Goal: Information Seeking & Learning: Learn about a topic

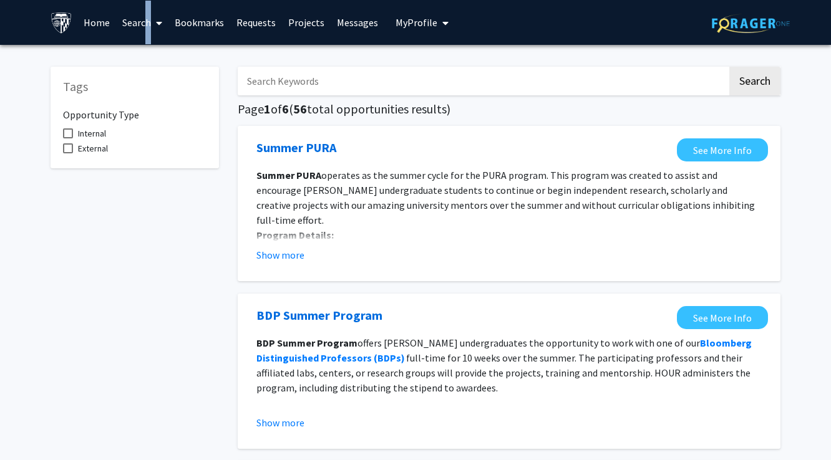
click at [142, 26] on link "Search" at bounding box center [142, 23] width 52 height 44
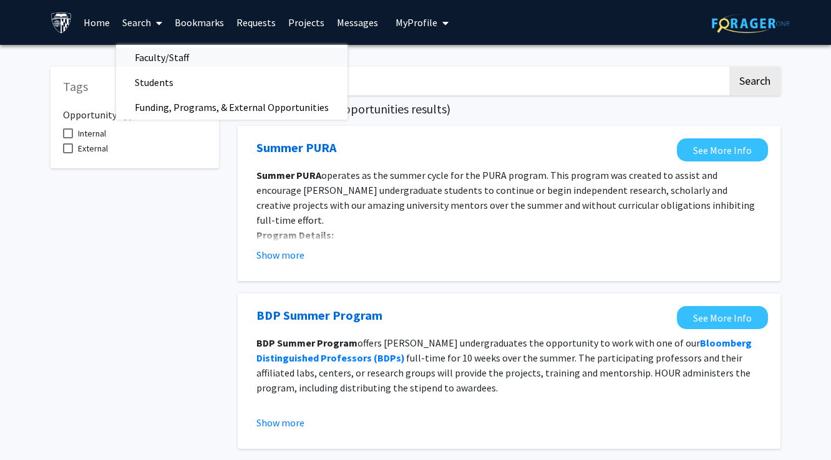
click at [162, 61] on span "Faculty/Staff" at bounding box center [162, 57] width 92 height 25
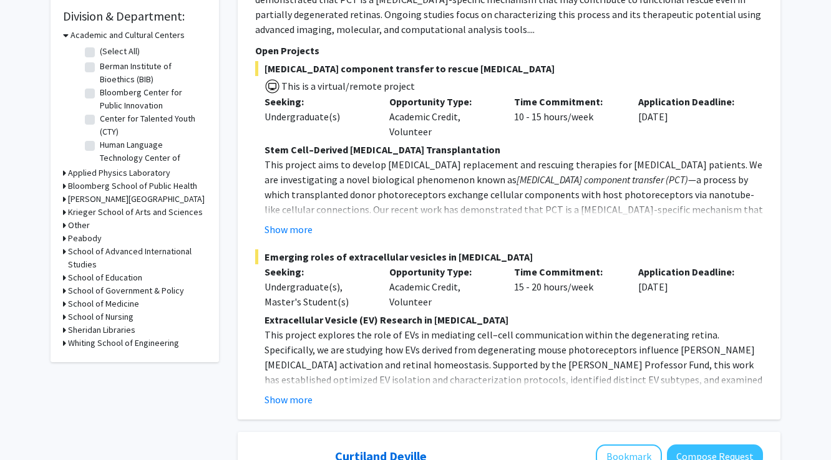
scroll to position [384, 0]
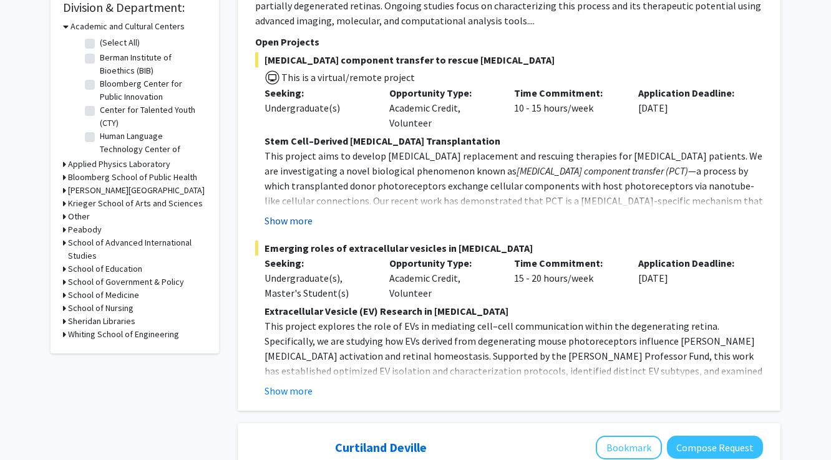
click at [295, 217] on button "Show more" at bounding box center [288, 220] width 48 height 15
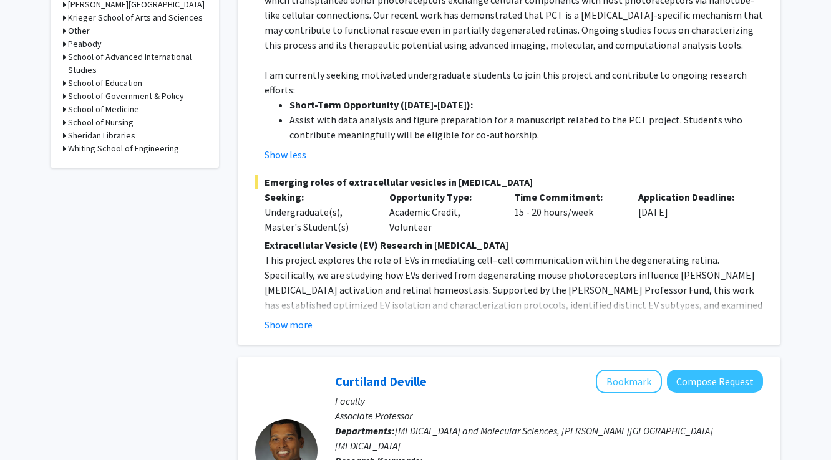
scroll to position [574, 0]
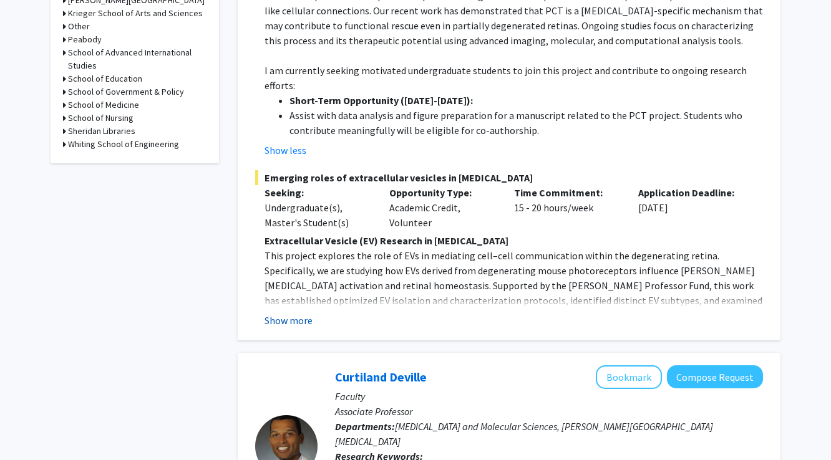
click at [286, 313] on button "Show more" at bounding box center [288, 320] width 48 height 15
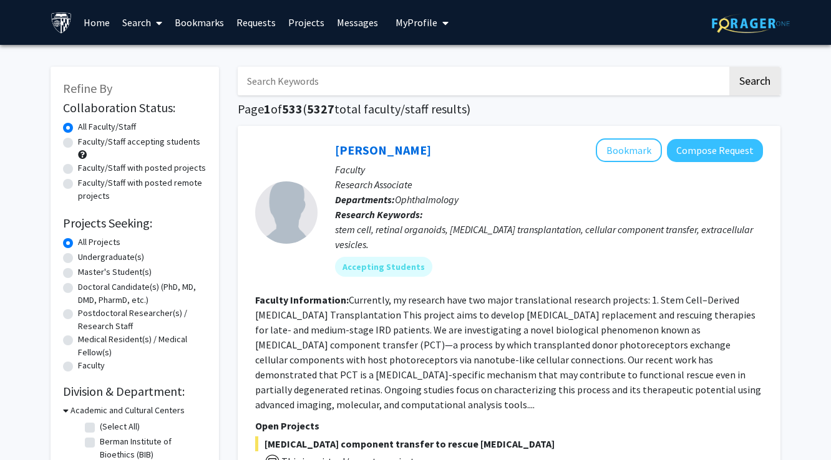
scroll to position [0, 0]
click at [360, 153] on link "Ying Liu" at bounding box center [383, 150] width 96 height 16
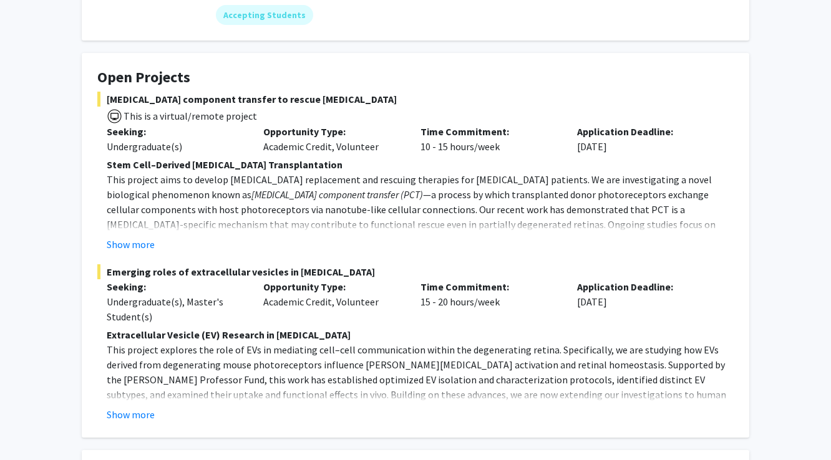
scroll to position [173, 0]
click at [125, 251] on button "Show more" at bounding box center [131, 245] width 48 height 15
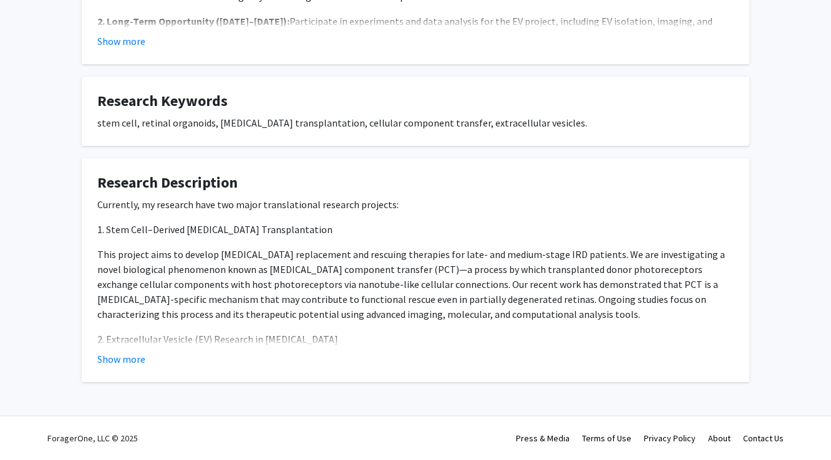
scroll to position [873, 0]
click at [127, 360] on button "Show more" at bounding box center [121, 359] width 48 height 15
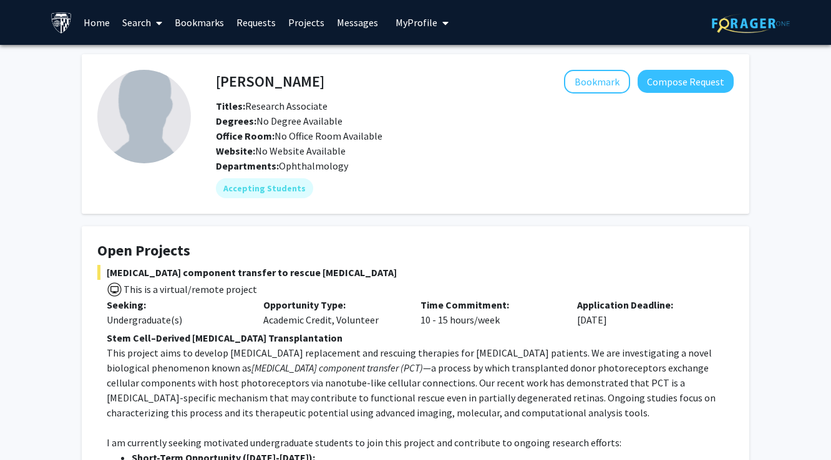
scroll to position [0, 0]
drag, startPoint x: 268, startPoint y: 86, endPoint x: 215, endPoint y: 82, distance: 52.5
click at [215, 82] on div "Ying Liu Bookmark Compose Request" at bounding box center [474, 82] width 536 height 24
drag, startPoint x: 273, startPoint y: 87, endPoint x: 218, endPoint y: 85, distance: 54.9
click at [218, 85] on div "Ying Liu Bookmark Compose Request" at bounding box center [474, 82] width 536 height 24
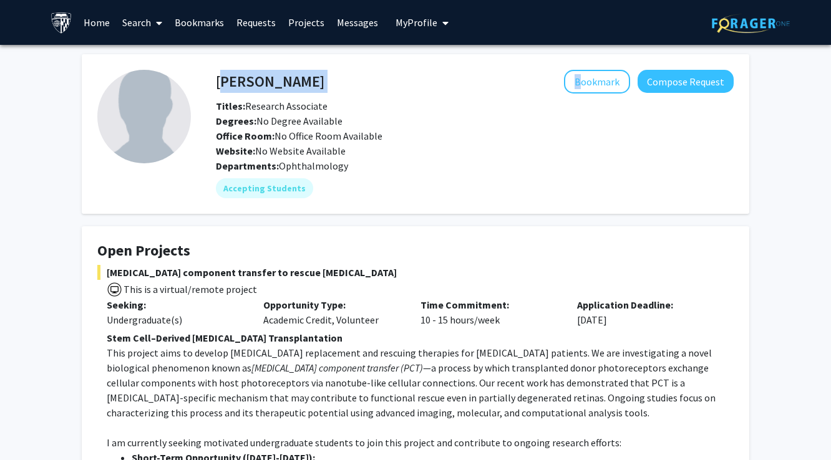
copy div "Ying Liu"
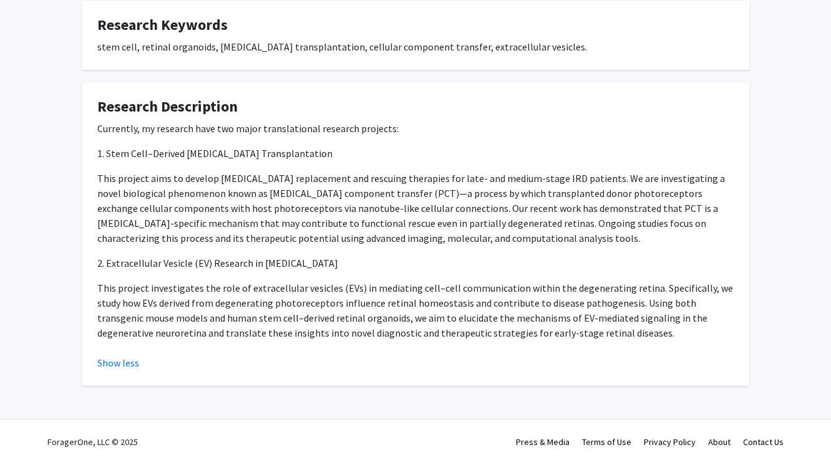
scroll to position [871, 0]
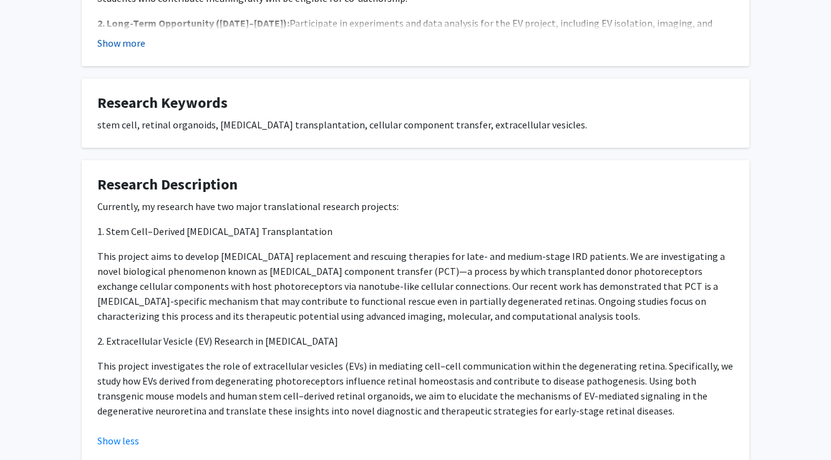
click at [135, 46] on button "Show more" at bounding box center [121, 43] width 48 height 15
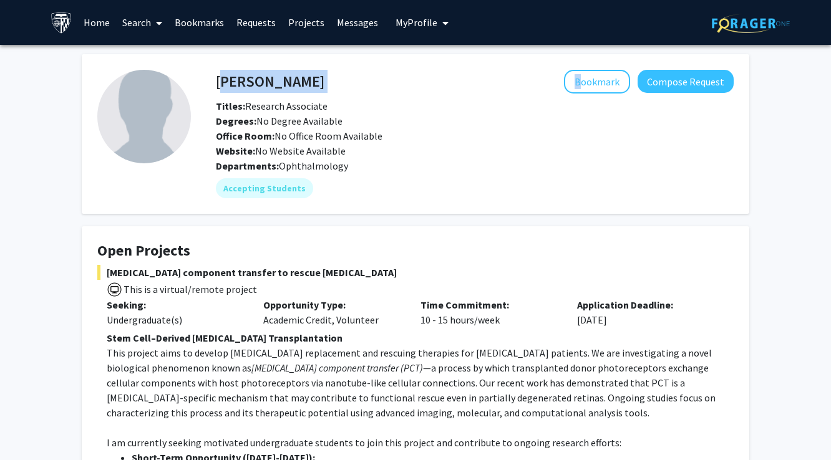
scroll to position [0, 0]
click at [266, 82] on h4 "Ying Liu" at bounding box center [270, 81] width 109 height 23
drag, startPoint x: 271, startPoint y: 84, endPoint x: 216, endPoint y: 85, distance: 54.3
click at [216, 85] on div "Ying Liu Bookmark Compose Request" at bounding box center [474, 82] width 536 height 24
copy div "Ying Liu"
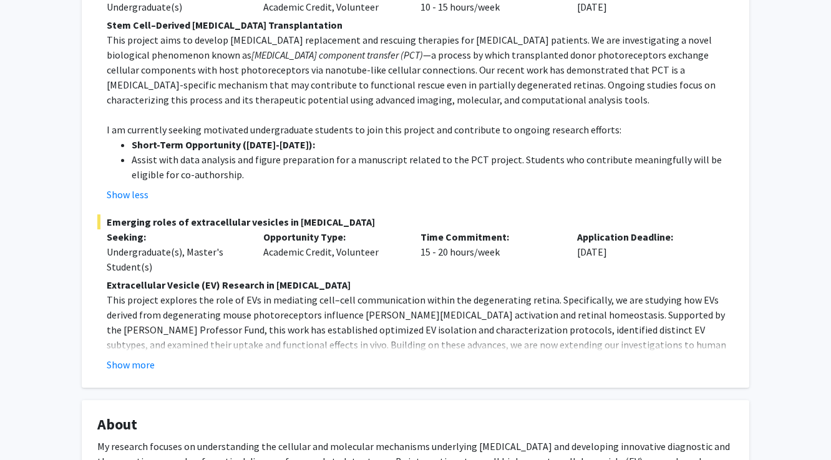
scroll to position [276, 0]
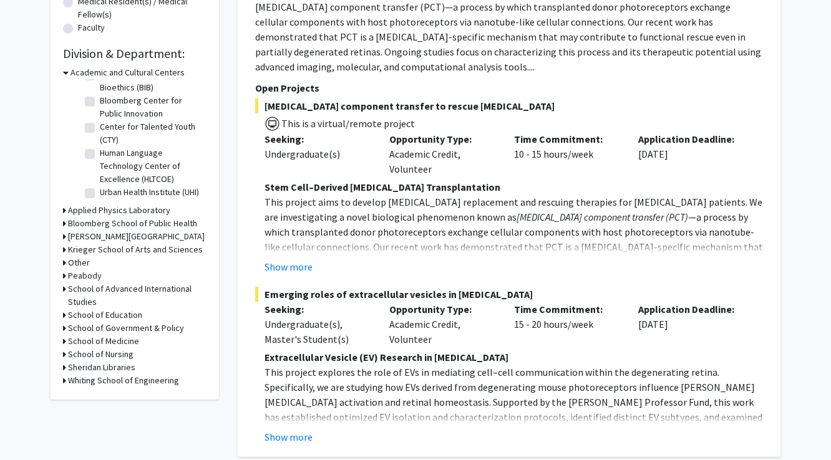
scroll to position [29, 0]
click at [121, 341] on h3 "School of Medicine" at bounding box center [103, 341] width 71 height 13
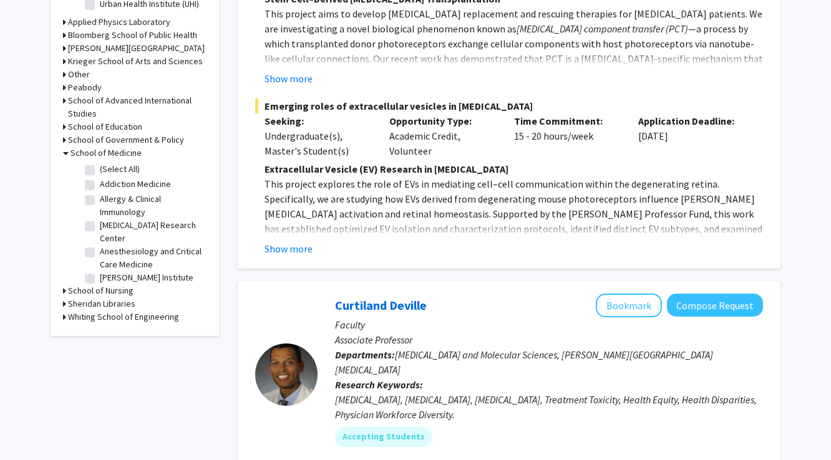
scroll to position [24, 0]
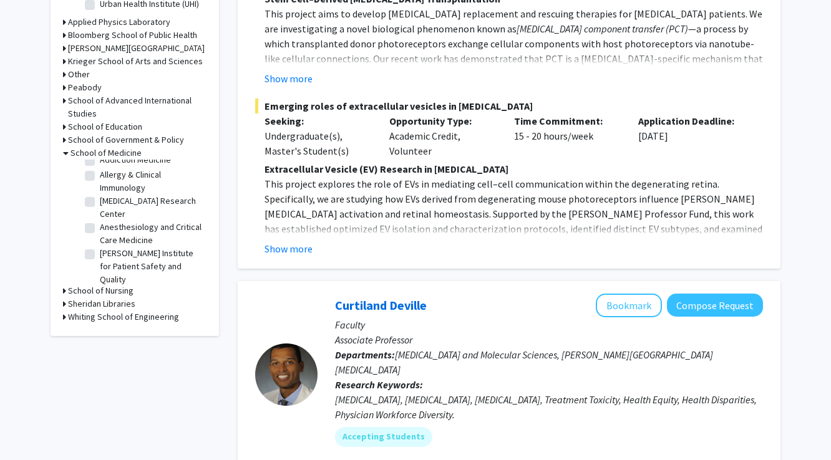
click at [137, 210] on label "Alzheimer's Disease Research Center" at bounding box center [152, 208] width 104 height 26
click at [108, 203] on input "Alzheimer's Disease Research Center" at bounding box center [104, 199] width 8 height 8
checkbox input "true"
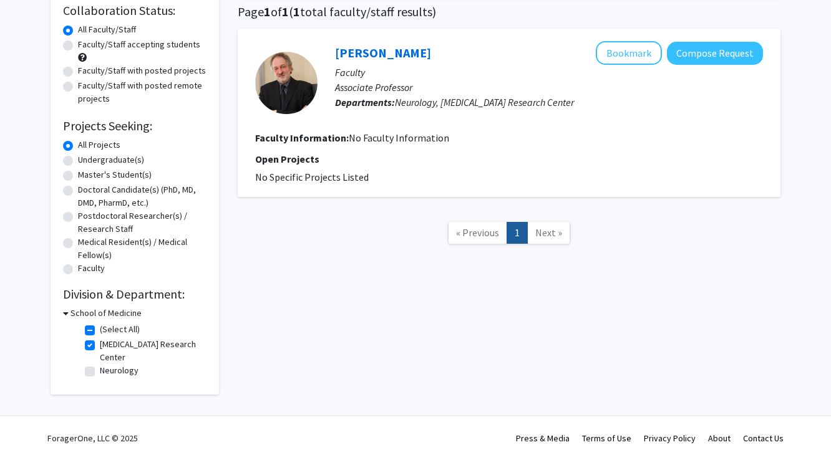
scroll to position [99, 0]
click at [127, 375] on label "Neurology" at bounding box center [119, 370] width 39 height 13
click at [108, 372] on input "Neurology" at bounding box center [104, 368] width 8 height 8
checkbox input "true"
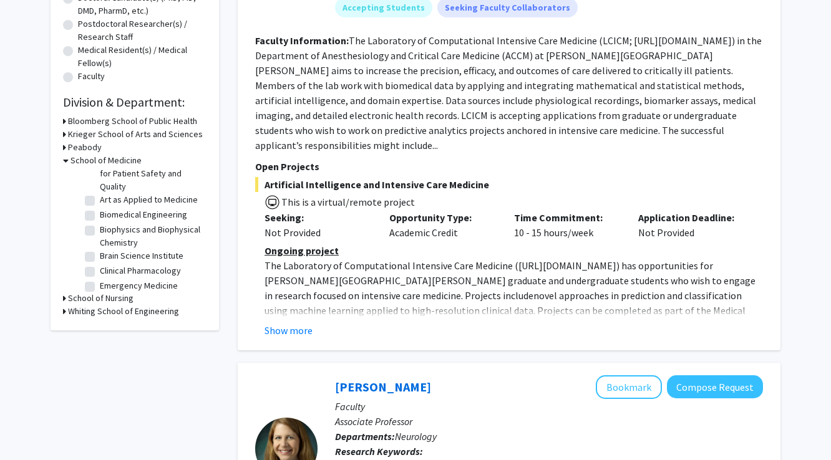
scroll to position [85, 0]
click at [150, 248] on label "Brain Science Institute" at bounding box center [142, 254] width 84 height 13
click at [108, 248] on input "Brain Science Institute" at bounding box center [104, 252] width 8 height 8
checkbox input "true"
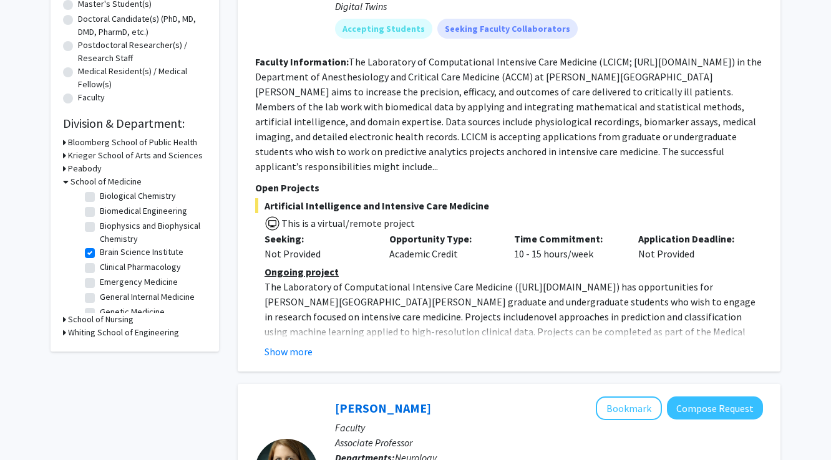
scroll to position [126, 0]
click at [156, 259] on label "Clinical Pharmacology" at bounding box center [140, 264] width 81 height 13
click at [108, 259] on input "Clinical Pharmacology" at bounding box center [104, 262] width 8 height 8
checkbox input "true"
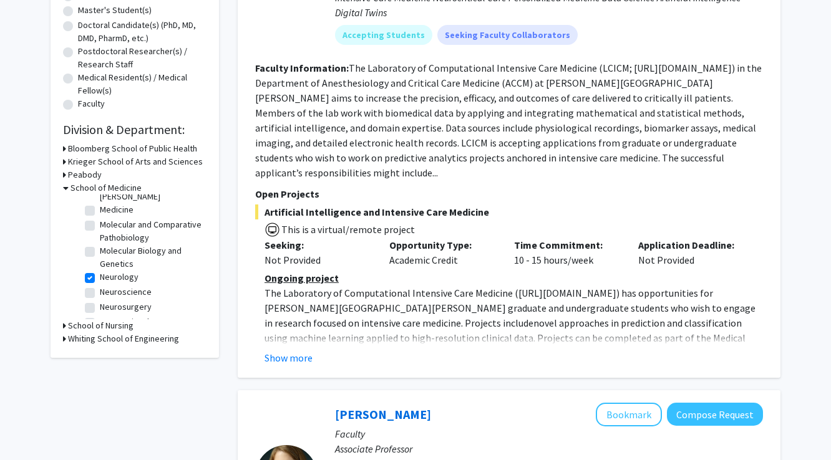
scroll to position [476, 0]
click at [142, 283] on label "Neuroscience" at bounding box center [126, 289] width 52 height 13
click at [108, 283] on input "Neuroscience" at bounding box center [104, 287] width 8 height 8
checkbox input "true"
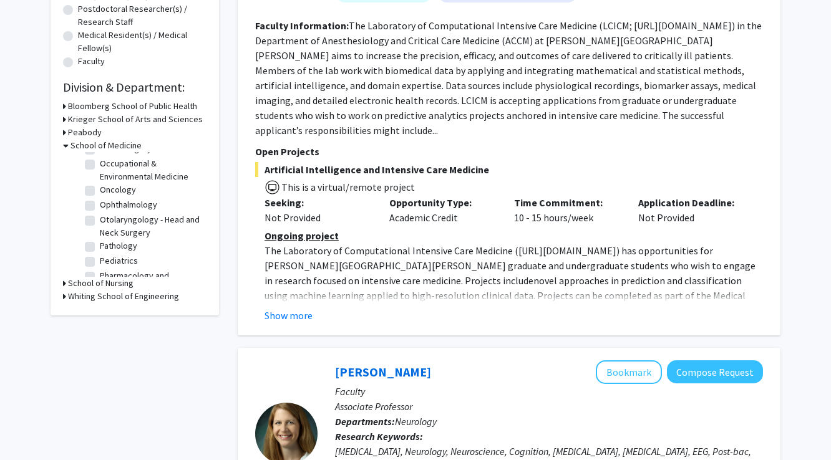
scroll to position [709, 0]
click at [151, 256] on label "Pharmacology and Molecular Sciences" at bounding box center [152, 269] width 104 height 26
click at [108, 256] on input "Pharmacology and Molecular Sciences" at bounding box center [104, 260] width 8 height 8
checkbox input "true"
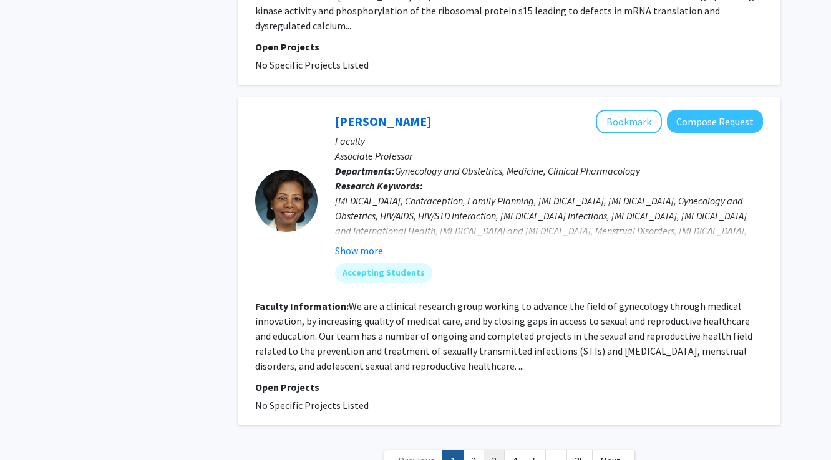
scroll to position [3317, 0]
click at [517, 451] on link "4" at bounding box center [514, 462] width 21 height 22
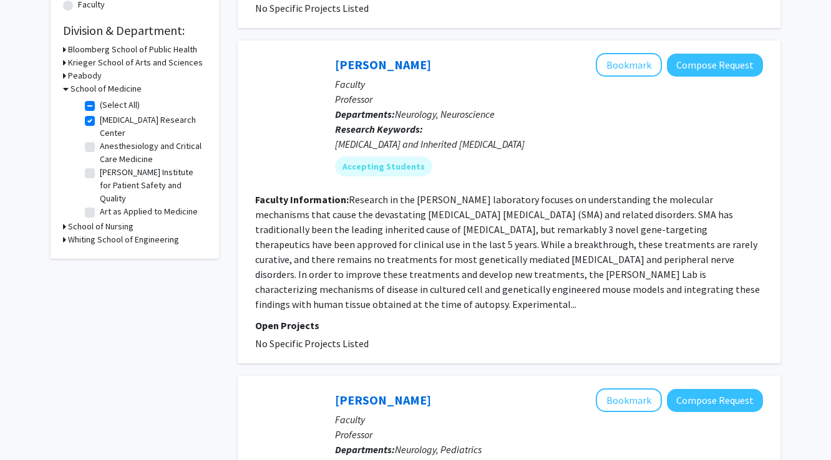
scroll to position [363, 0]
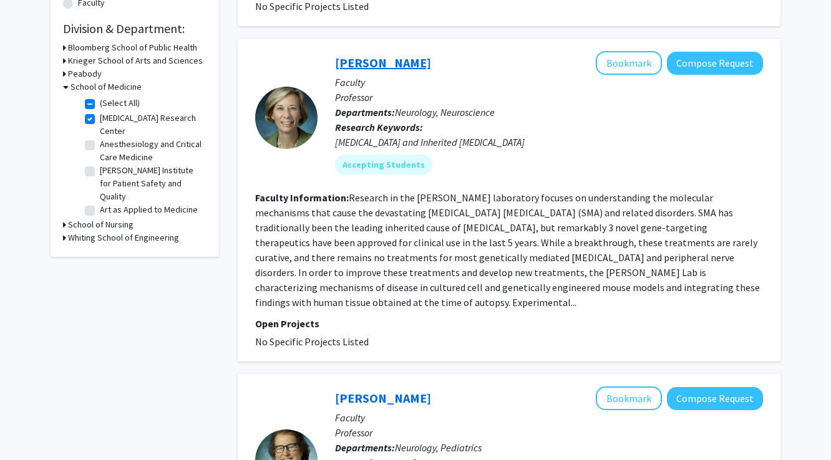
click at [378, 70] on link "Charlotte Sumner" at bounding box center [383, 63] width 96 height 16
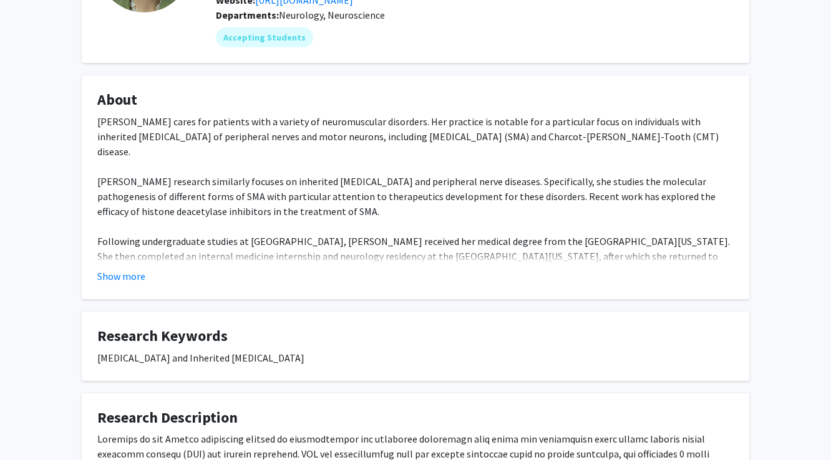
scroll to position [155, 0]
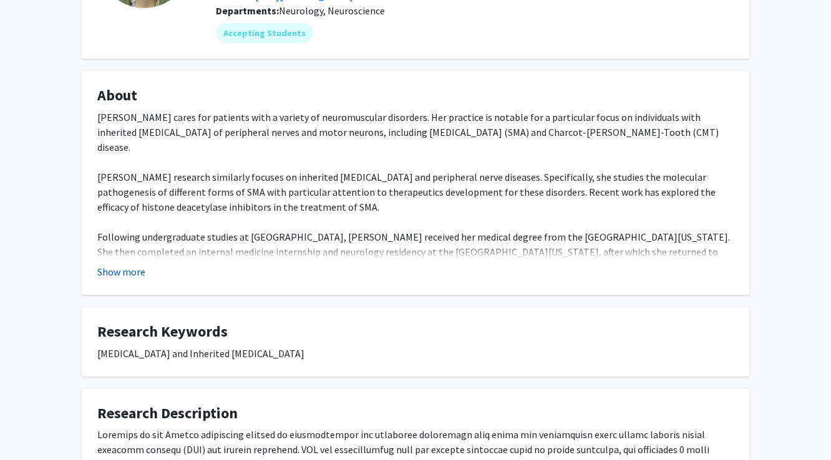
click at [128, 271] on button "Show more" at bounding box center [121, 271] width 48 height 15
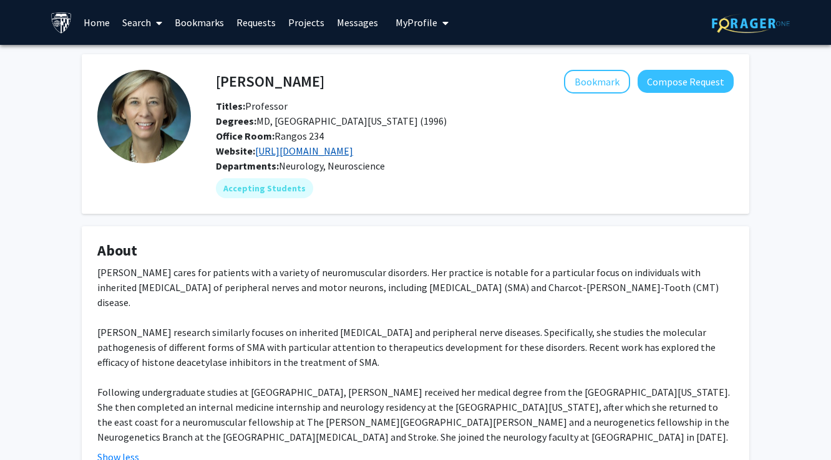
scroll to position [0, 0]
click at [324, 155] on link "https://www.sumnerlab.com/" at bounding box center [304, 151] width 98 height 12
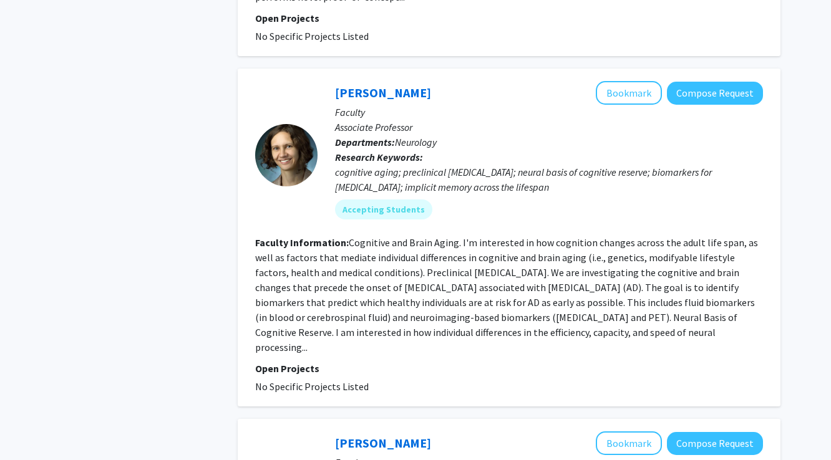
scroll to position [2621, 0]
click at [362, 85] on link "Anja Soldan" at bounding box center [383, 93] width 96 height 16
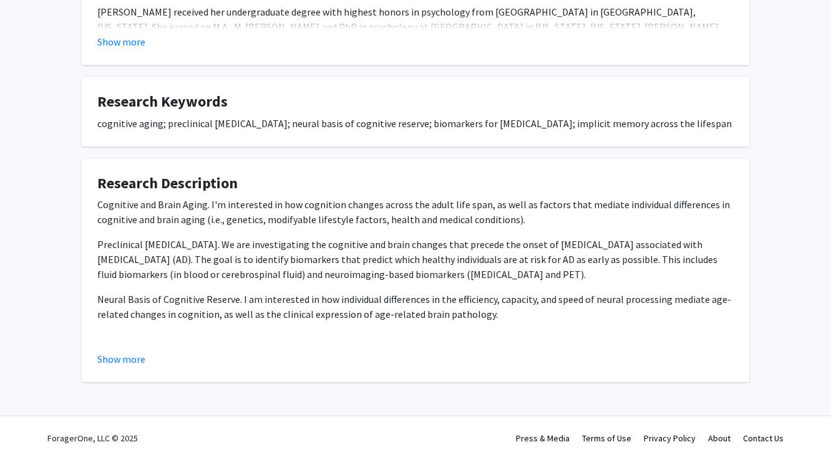
scroll to position [401, 0]
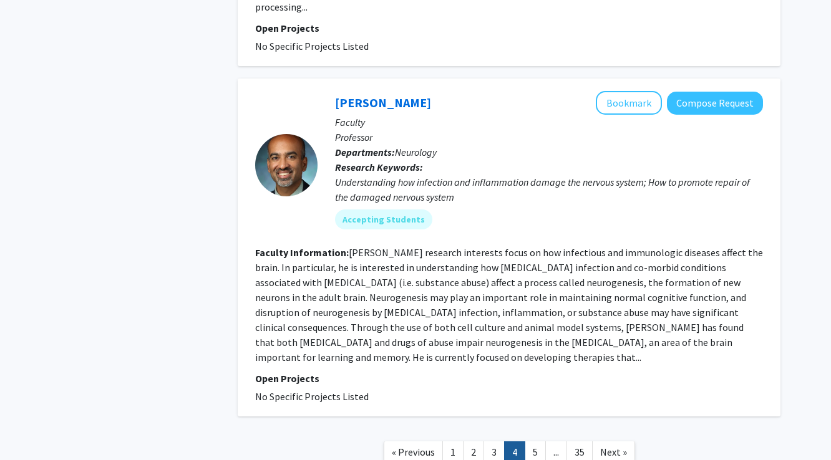
scroll to position [2962, 0]
click at [390, 95] on link "Arun Venkatesan" at bounding box center [383, 103] width 96 height 16
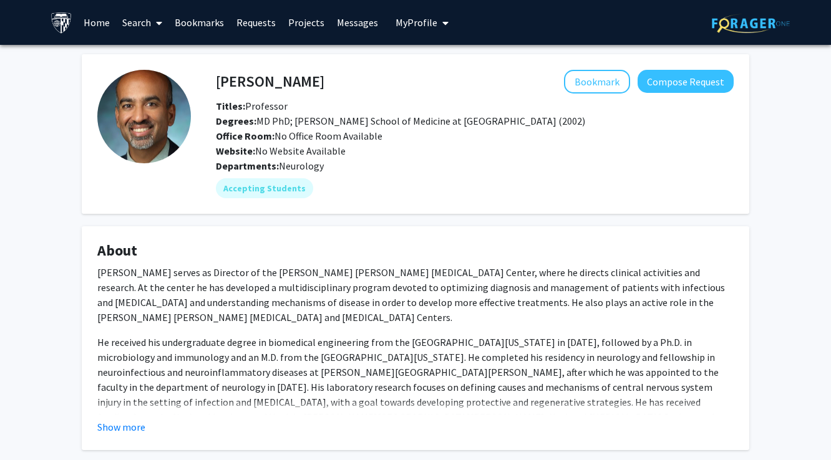
click at [215, 84] on div "Arun Venkatesan Bookmark Compose Request" at bounding box center [474, 82] width 536 height 24
click at [233, 85] on h4 "Arun Venkatesan" at bounding box center [270, 81] width 109 height 23
drag, startPoint x: 327, startPoint y: 82, endPoint x: 218, endPoint y: 84, distance: 109.8
click at [218, 84] on div "Arun Venkatesan Bookmark Compose Request" at bounding box center [474, 82] width 536 height 24
copy div "Arun Venkatesan"
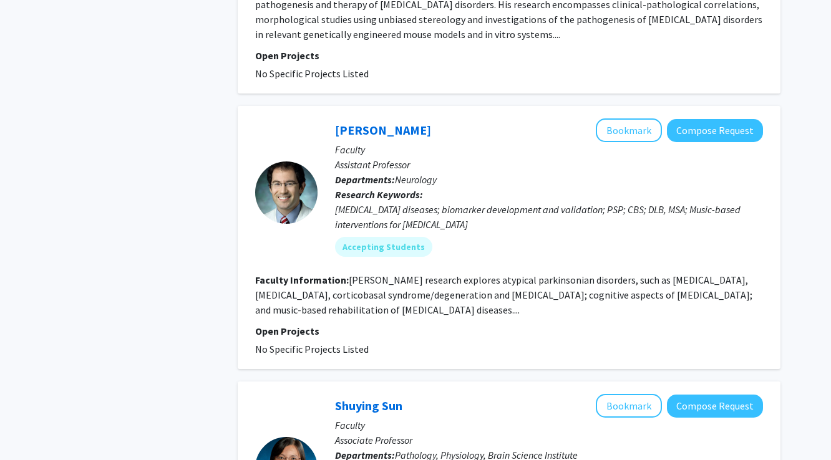
scroll to position [1617, 0]
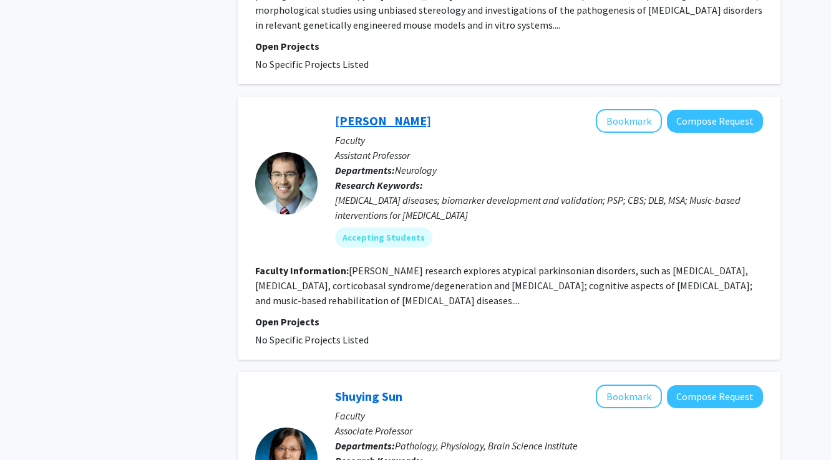
click at [396, 113] on link "Alexander Pantelyat" at bounding box center [383, 121] width 96 height 16
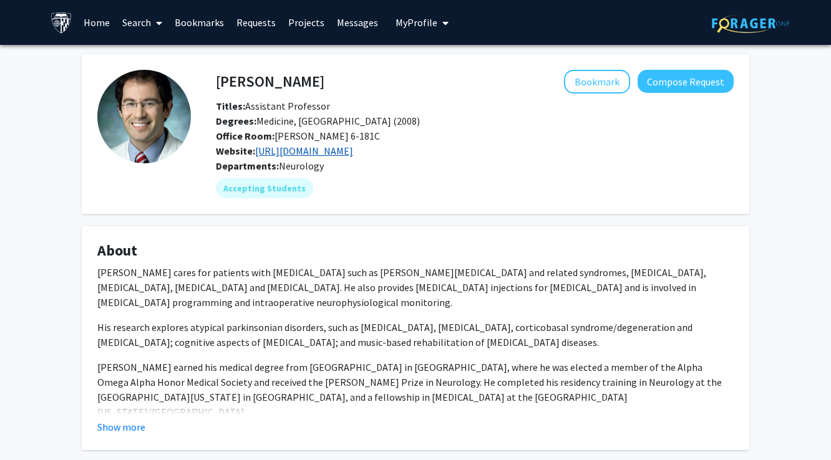
click at [294, 157] on link "https://www.hopkinsmedicine.org/neurology_neurosurgery/research/labs/udall_cent…" at bounding box center [304, 151] width 98 height 12
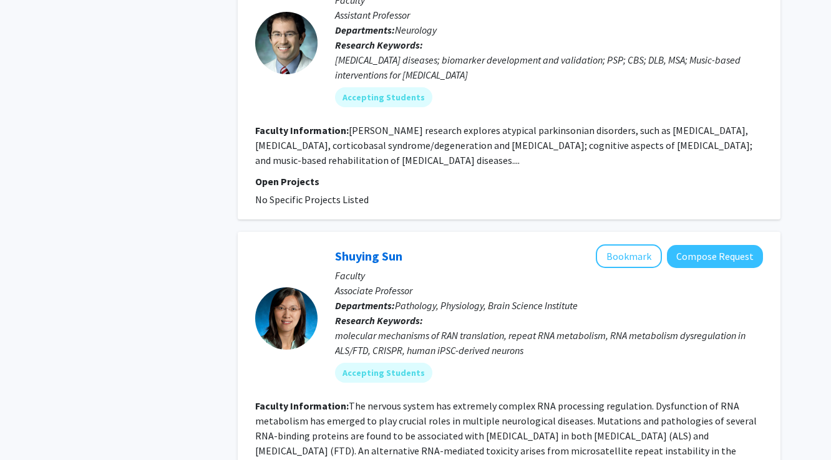
scroll to position [1789, 0]
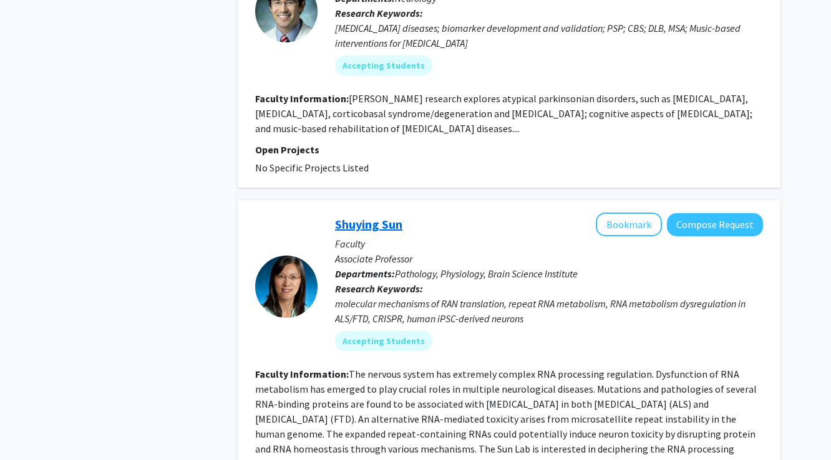
click at [384, 216] on link "Shuying Sun" at bounding box center [368, 224] width 67 height 16
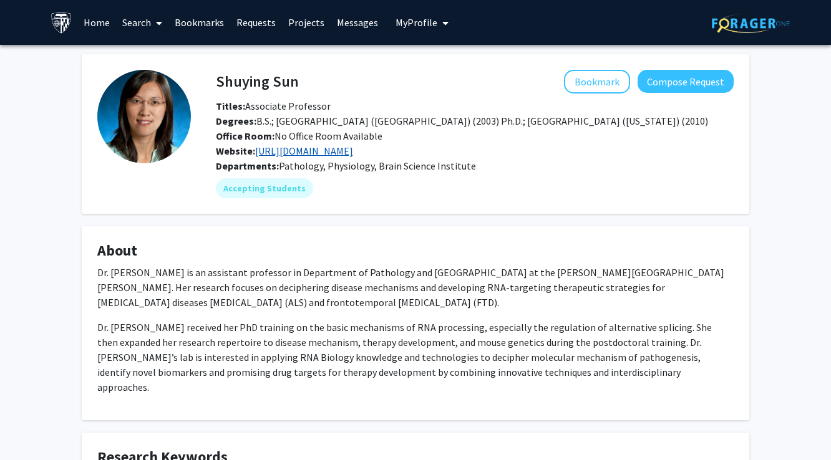
click at [289, 152] on link "http://labs.pathology.jhu.edu/sun/" at bounding box center [304, 151] width 98 height 12
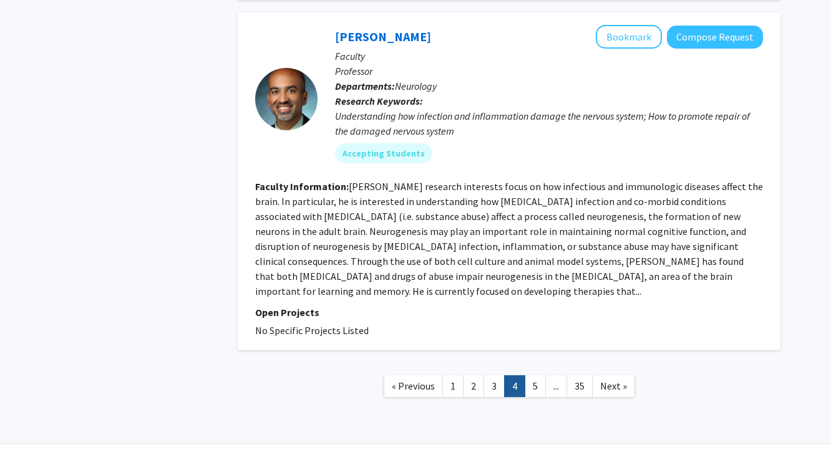
scroll to position [3028, 0]
click at [533, 376] on link "5" at bounding box center [535, 387] width 21 height 22
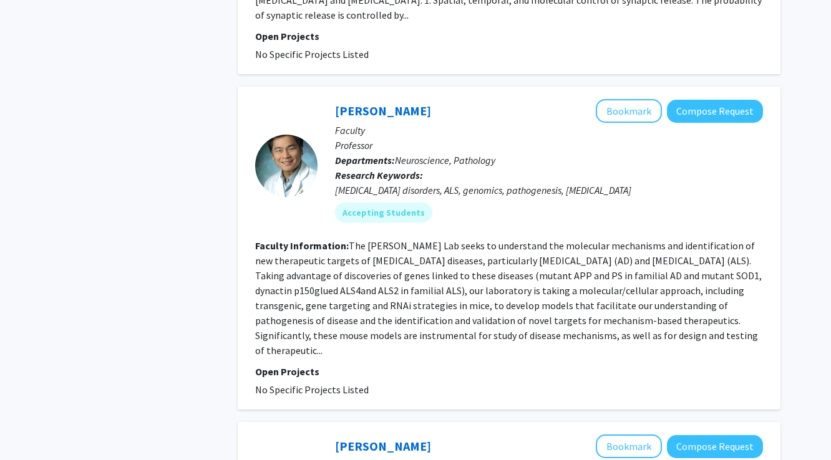
scroll to position [704, 0]
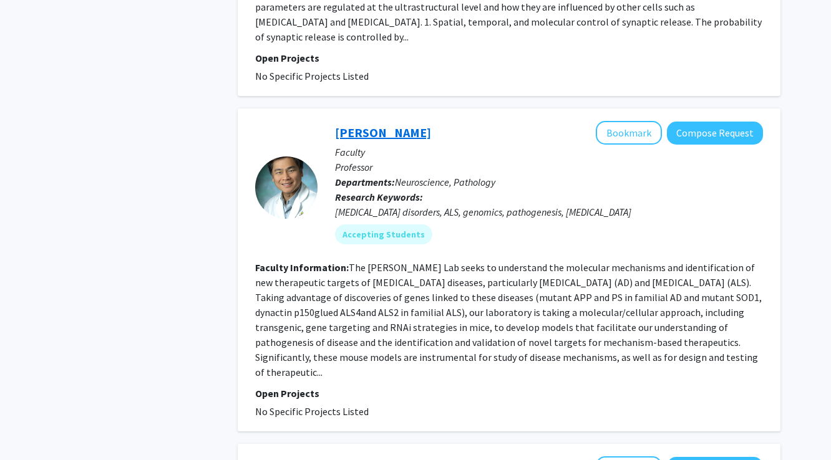
click at [385, 125] on link "Philip Wong" at bounding box center [383, 133] width 96 height 16
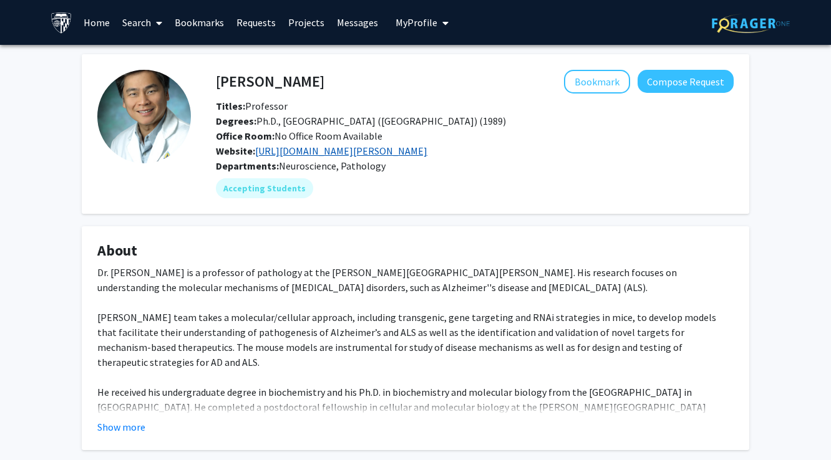
click at [286, 153] on link "https://www.hopkinsmedicine.org/research/labs/philip-wong-lab" at bounding box center [341, 151] width 172 height 12
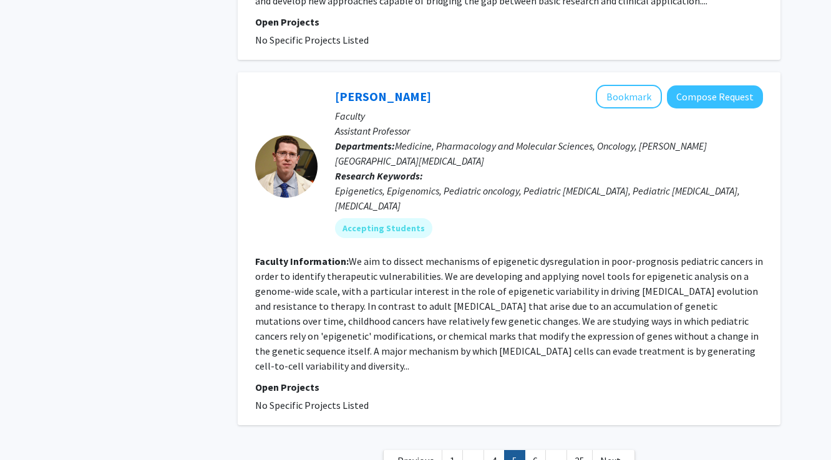
scroll to position [3093, 0]
click at [537, 451] on link "6" at bounding box center [535, 462] width 21 height 22
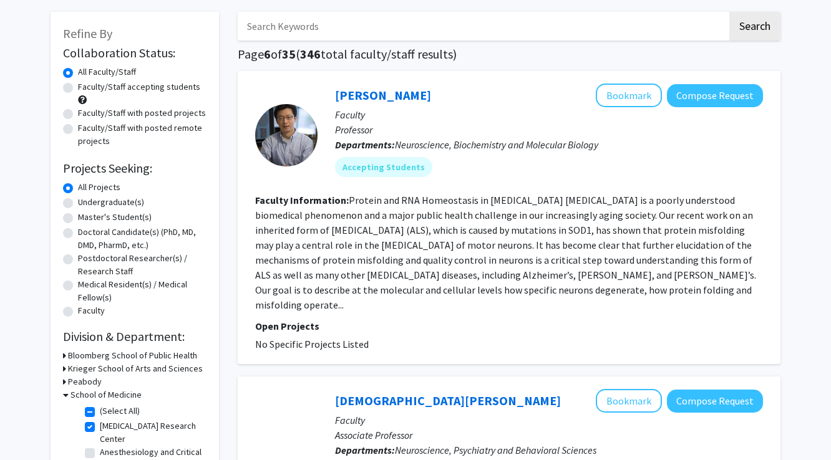
scroll to position [54, 0]
click at [368, 94] on link "Jiou Wang" at bounding box center [383, 96] width 96 height 16
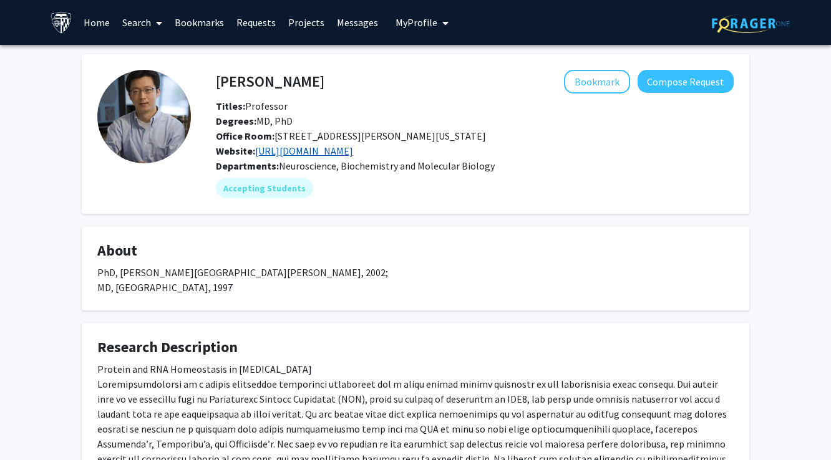
click at [326, 153] on link "http://www.jhu-bmb-phd.org/faculty/jiou-wang" at bounding box center [304, 151] width 98 height 12
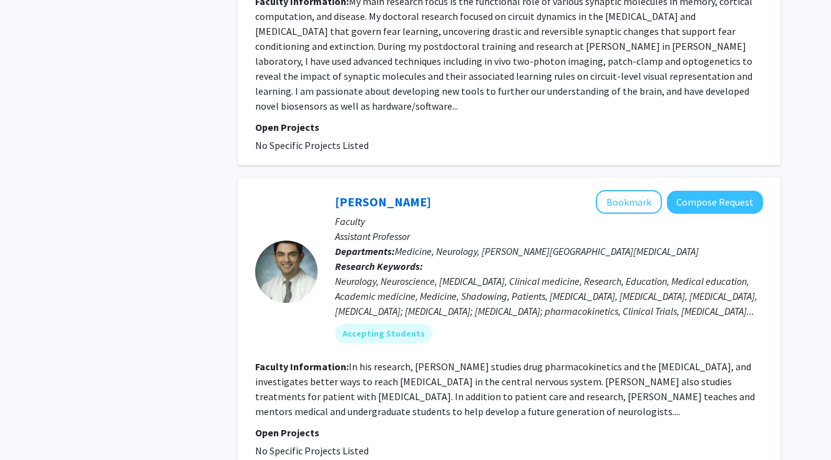
scroll to position [2486, 0]
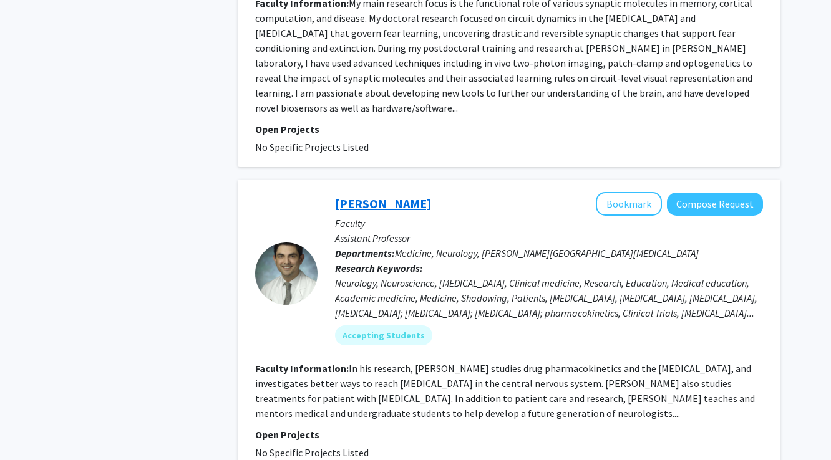
click at [366, 196] on link "Carlos Romo" at bounding box center [383, 204] width 96 height 16
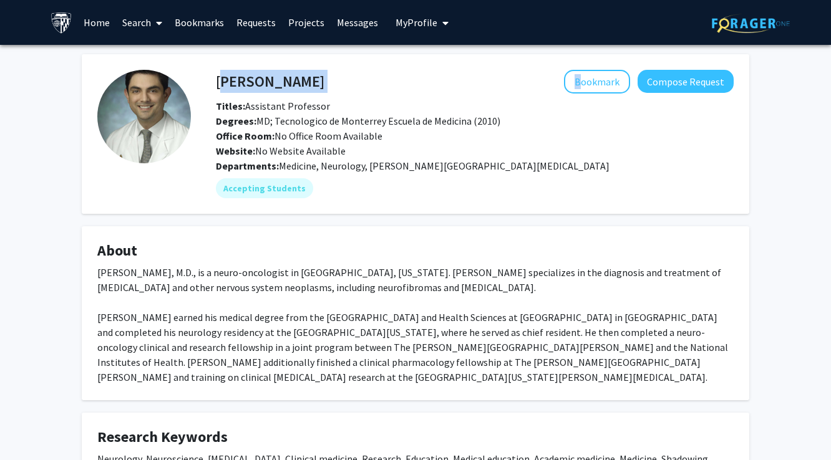
drag, startPoint x: 305, startPoint y: 84, endPoint x: 219, endPoint y: 84, distance: 86.1
click at [219, 84] on div "Carlos Romo Bookmark Compose Request" at bounding box center [474, 82] width 536 height 24
copy div "Carlos Romo"
click at [161, 19] on icon at bounding box center [159, 23] width 6 height 10
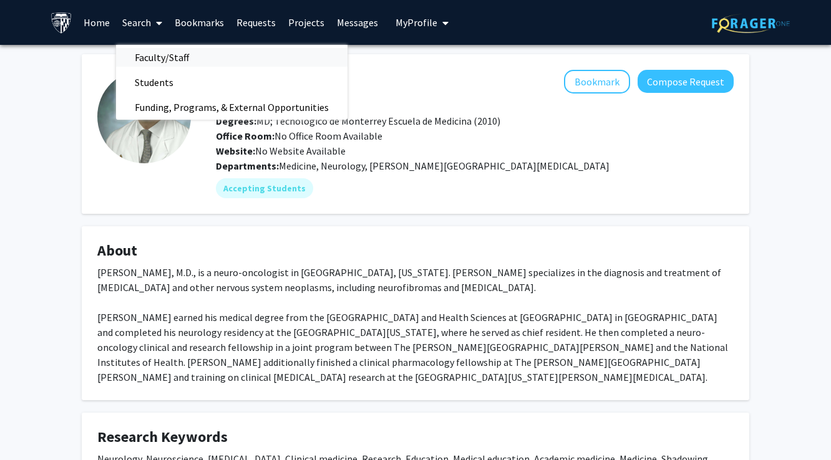
click at [165, 58] on span "Faculty/Staff" at bounding box center [162, 57] width 92 height 25
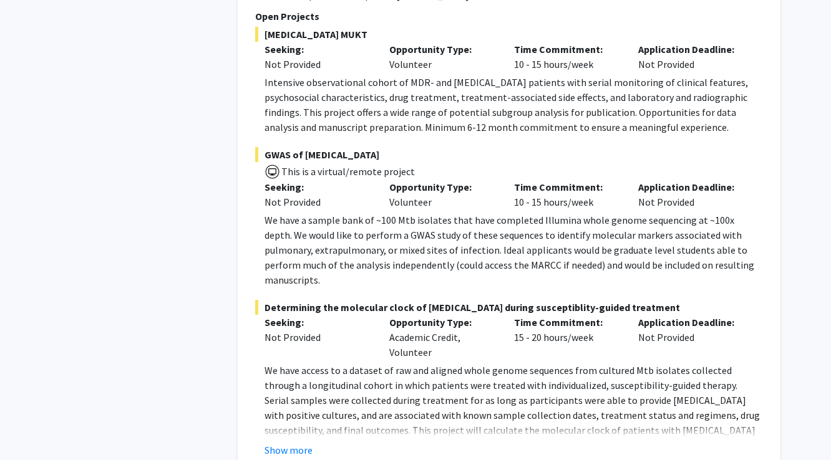
scroll to position [6278, 0]
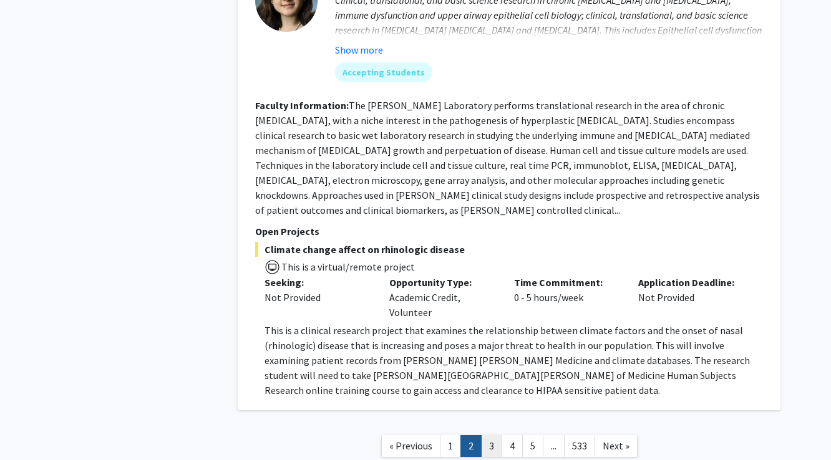
scroll to position [4550, 0]
click at [492, 436] on link "3" at bounding box center [491, 447] width 21 height 22
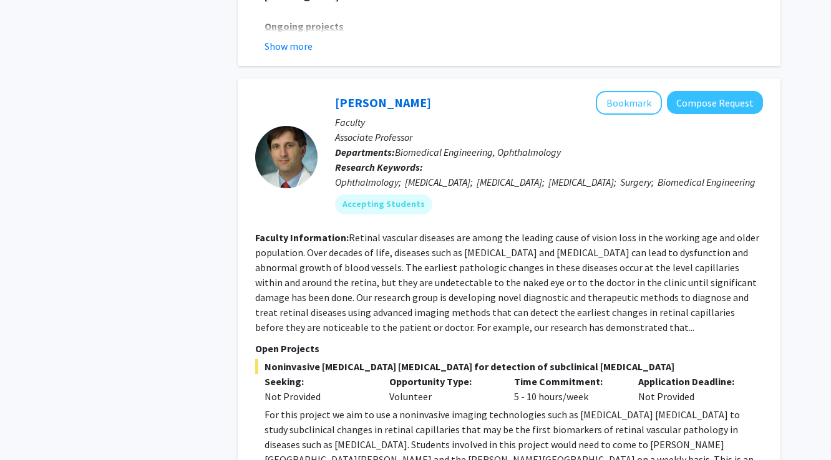
scroll to position [3743, 0]
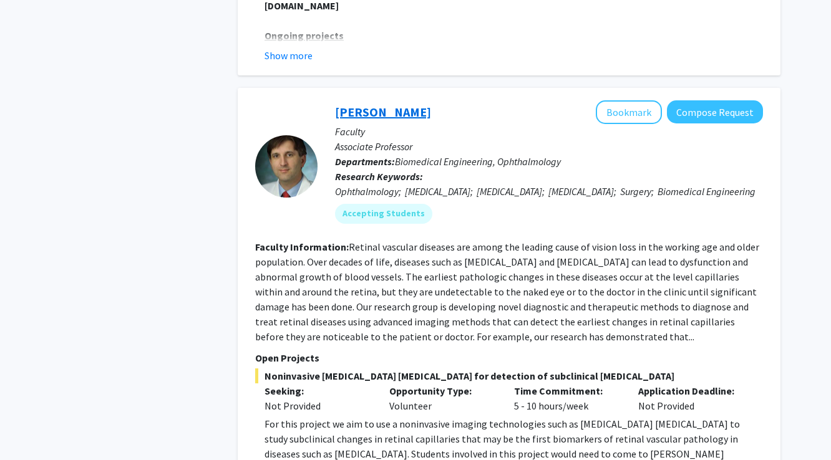
click at [397, 104] on link "Amir Kashani" at bounding box center [383, 112] width 96 height 16
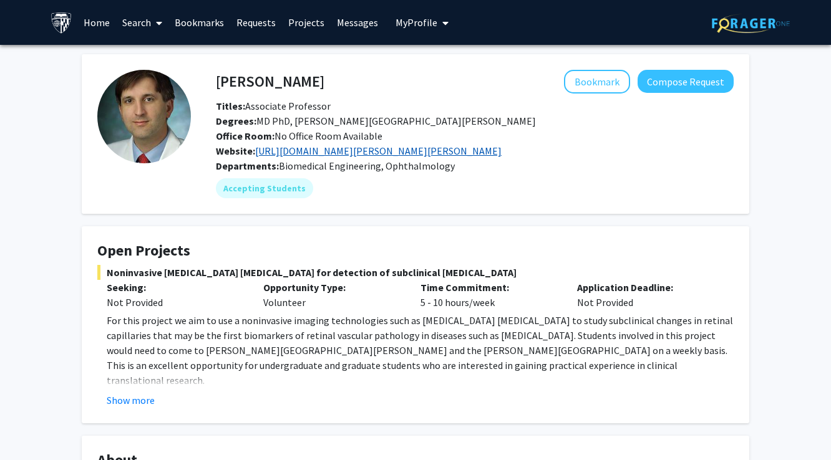
click at [334, 153] on link "https://www.hopkinsmedicine.org/wilmer/research/retina/kashani" at bounding box center [378, 151] width 246 height 12
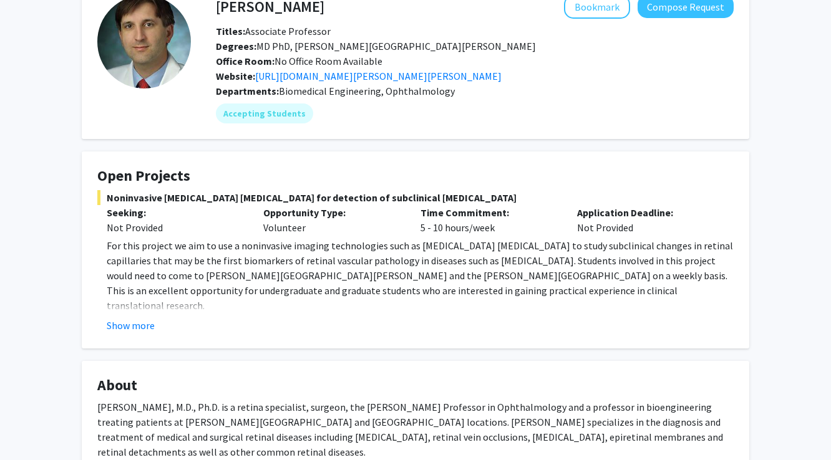
scroll to position [77, 0]
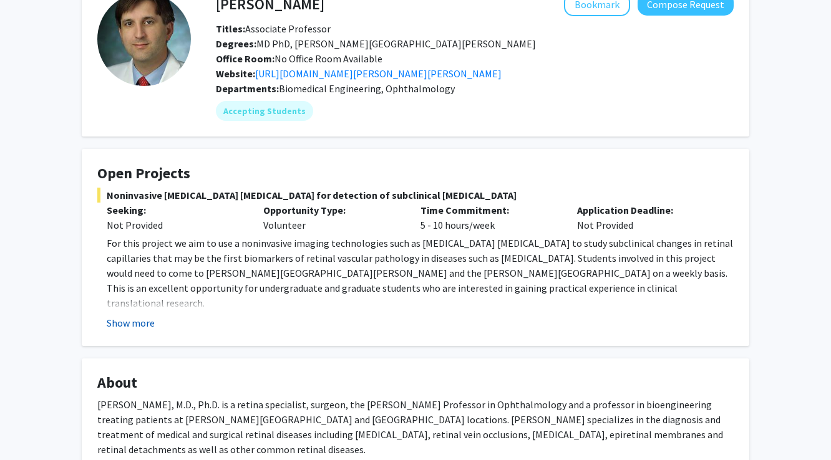
click at [141, 321] on button "Show more" at bounding box center [131, 323] width 48 height 15
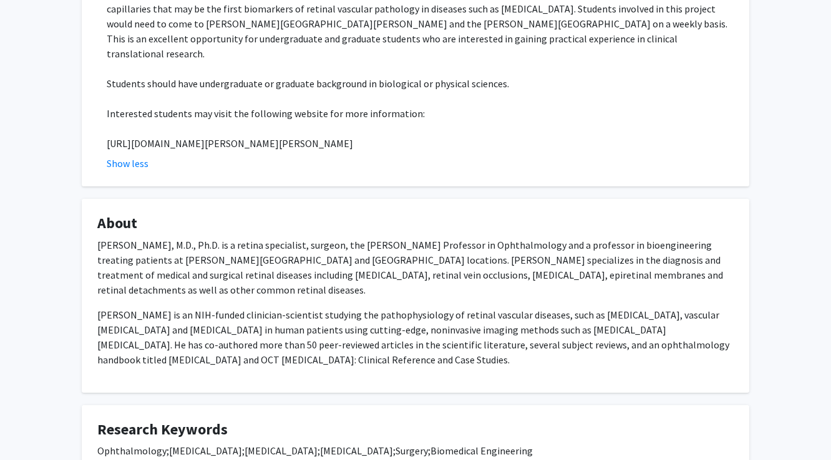
scroll to position [327, 0]
drag, startPoint x: 408, startPoint y: 130, endPoint x: 84, endPoint y: 132, distance: 324.3
click at [84, 132] on fg-card "Open Projects Noninvasive optical coherence tomography angiography for detectio…" at bounding box center [415, 42] width 667 height 287
copy p "https://www.hopkinsmedicine.org/wilmer/research/retina/kashani.html"
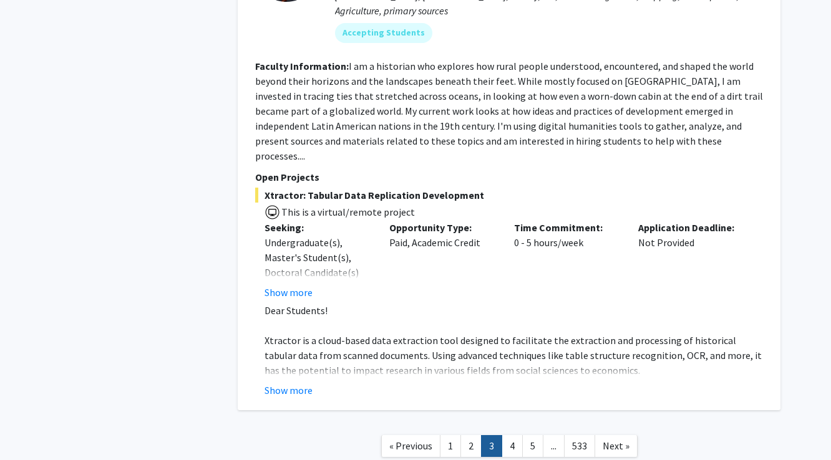
scroll to position [4402, 0]
click at [511, 436] on link "4" at bounding box center [511, 447] width 21 height 22
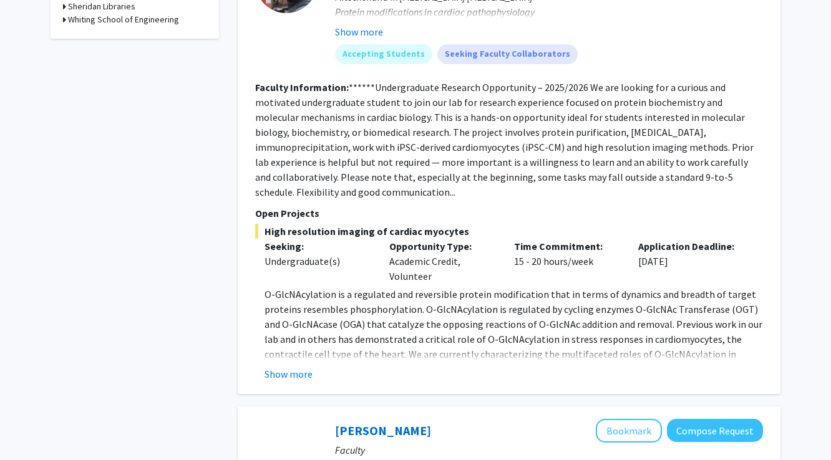
scroll to position [700, 0]
click at [291, 372] on button "Show more" at bounding box center [288, 373] width 48 height 15
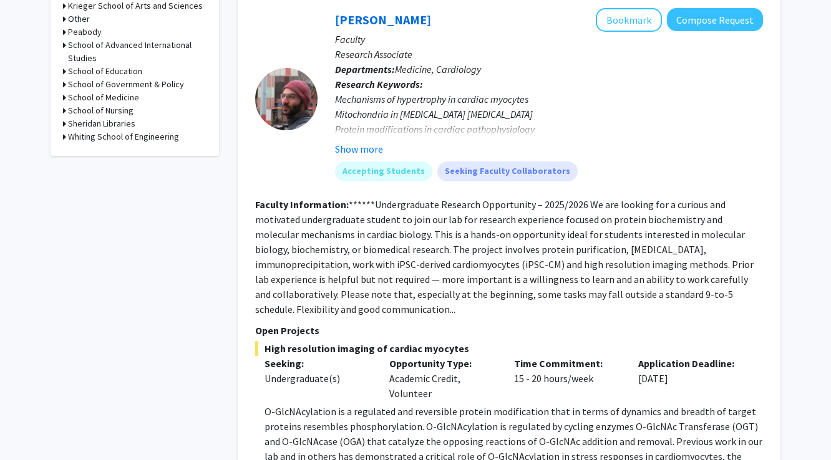
scroll to position [385, 0]
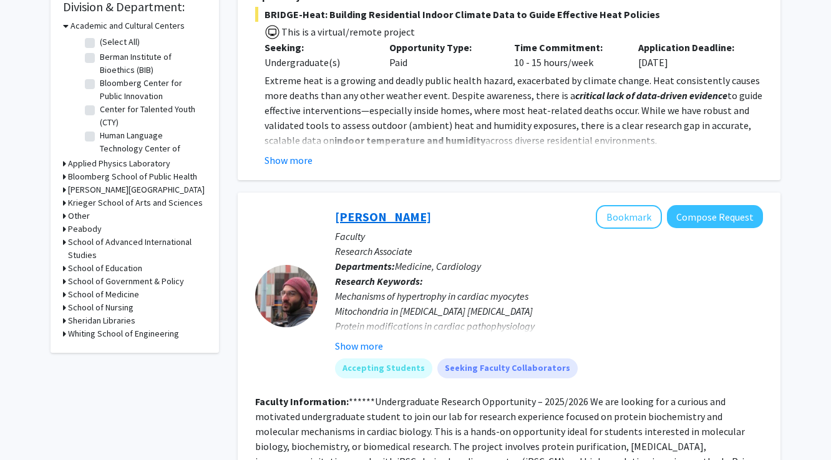
click at [382, 223] on link "Kyriakos Papanicolaou" at bounding box center [383, 217] width 96 height 16
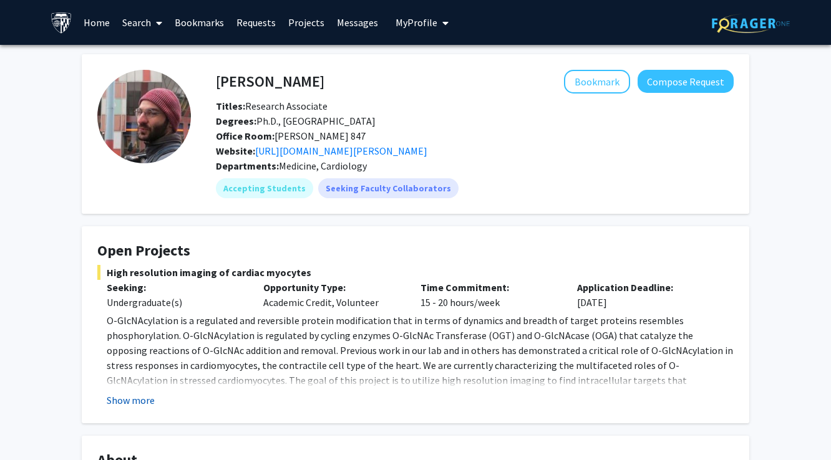
click at [134, 400] on button "Show more" at bounding box center [131, 400] width 48 height 15
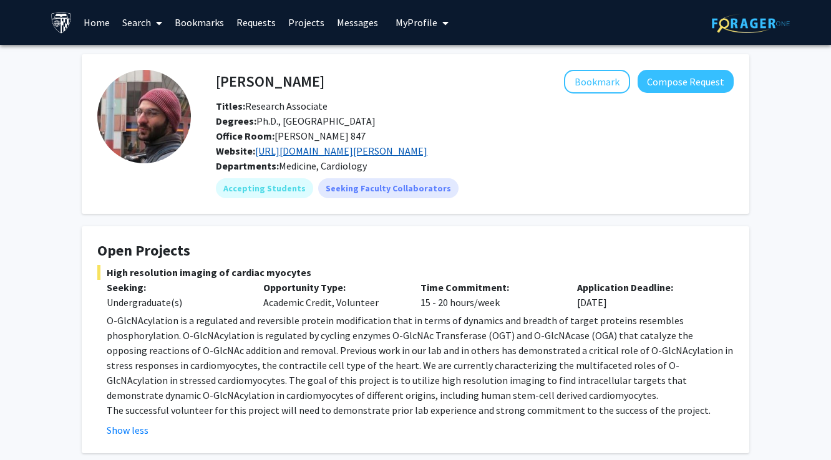
click at [334, 151] on link "https://www.researchgate.net/profile/Kyriakos-Papanicolaou" at bounding box center [341, 151] width 172 height 12
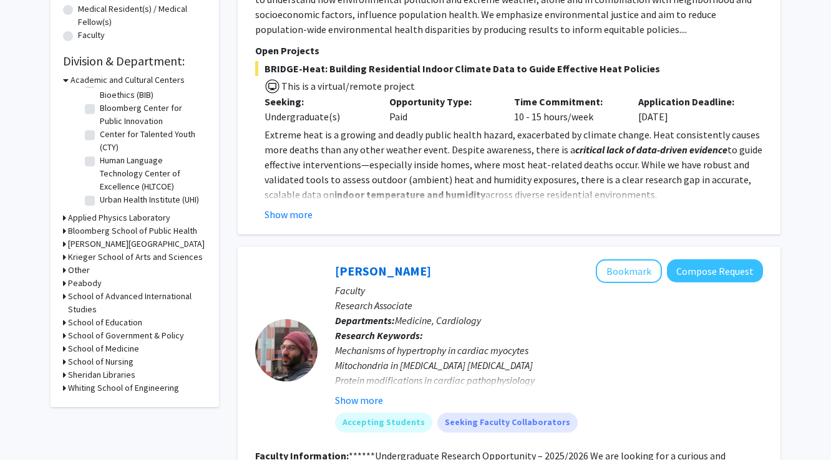
scroll to position [330, 0]
click at [120, 351] on h3 "School of Medicine" at bounding box center [103, 349] width 71 height 13
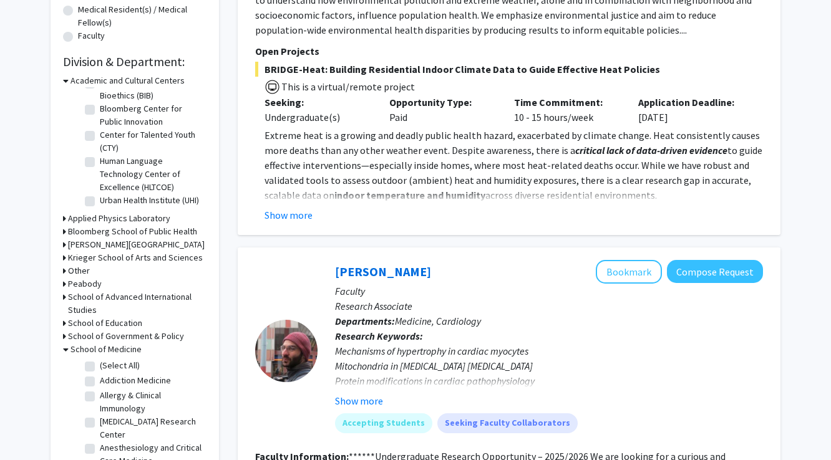
click at [114, 365] on label "(Select All)" at bounding box center [120, 365] width 40 height 13
click at [108, 365] on input "(Select All)" at bounding box center [104, 363] width 8 height 8
checkbox input "true"
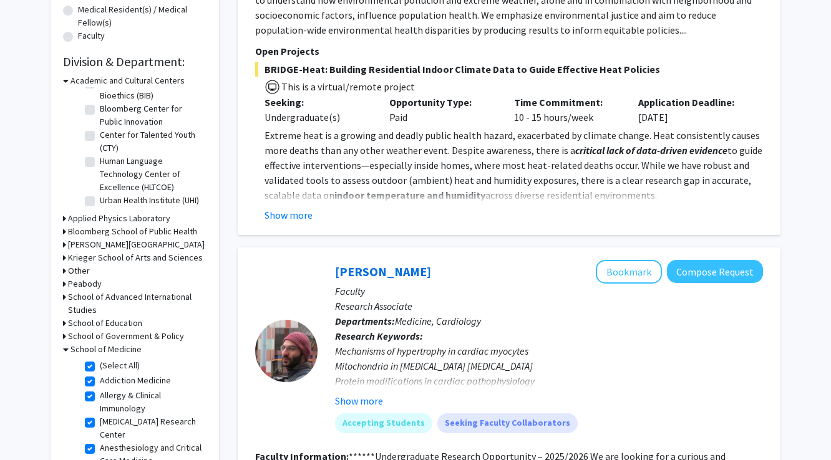
checkbox input "true"
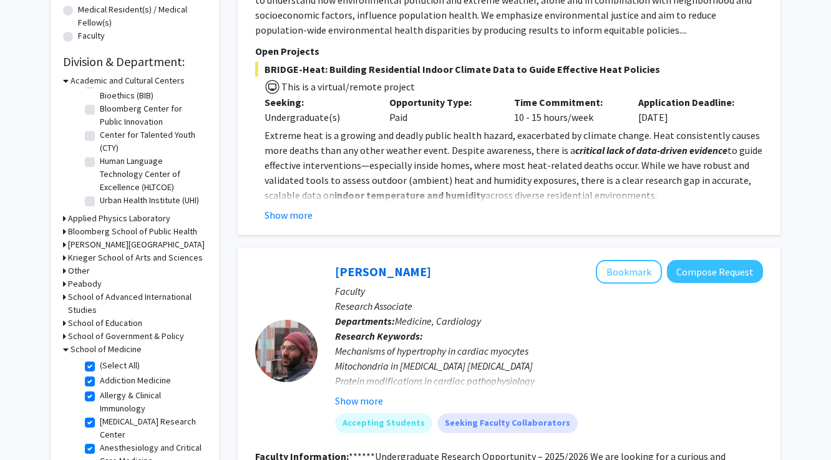
checkbox input "true"
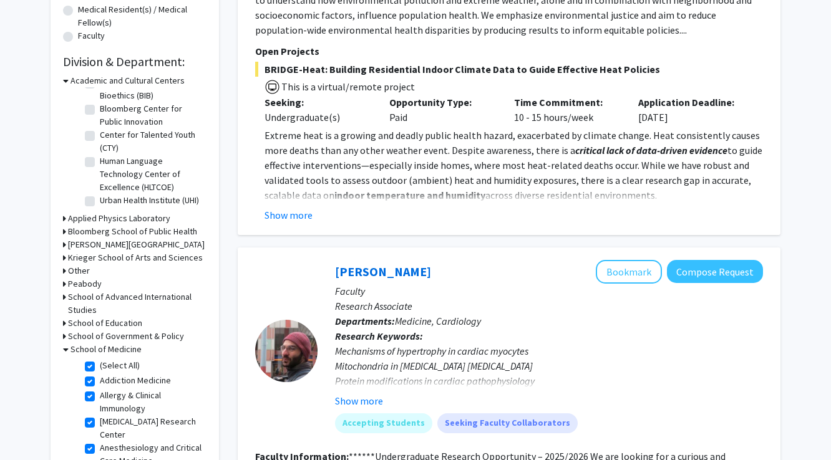
checkbox input "true"
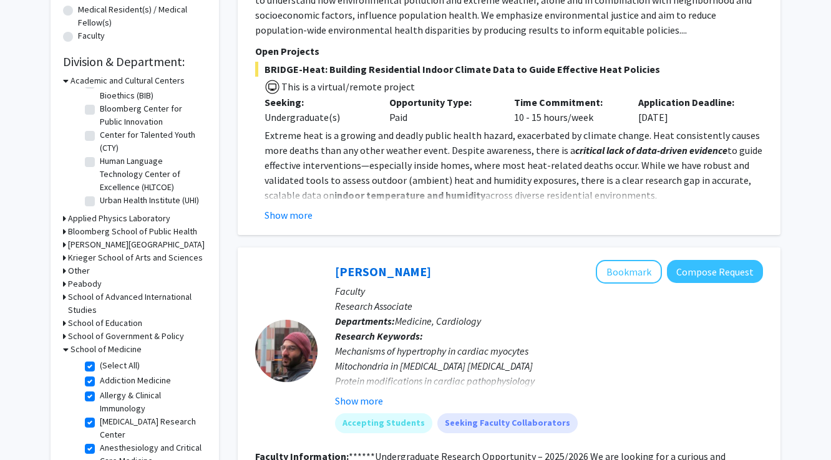
checkbox input "true"
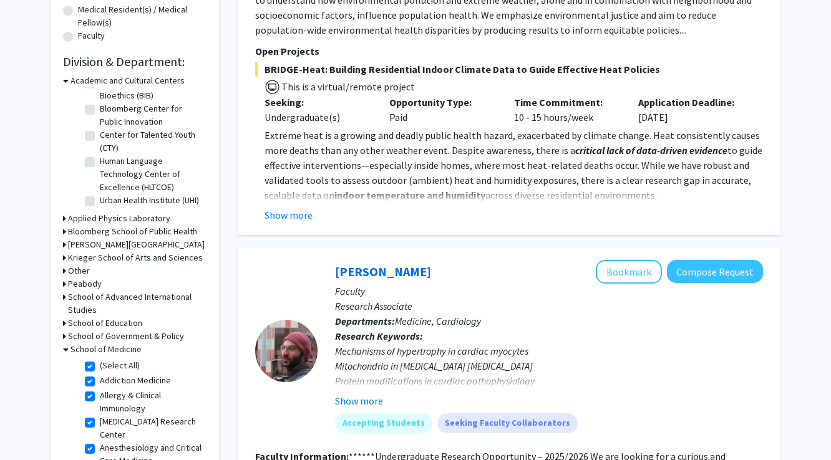
checkbox input "true"
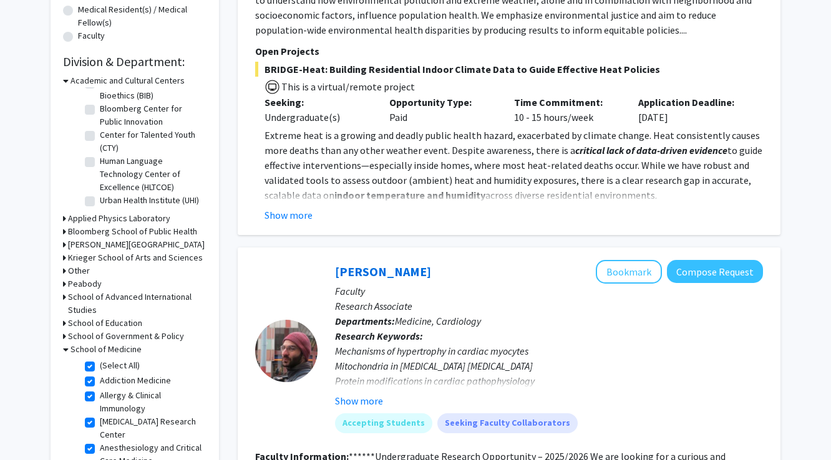
checkbox input "true"
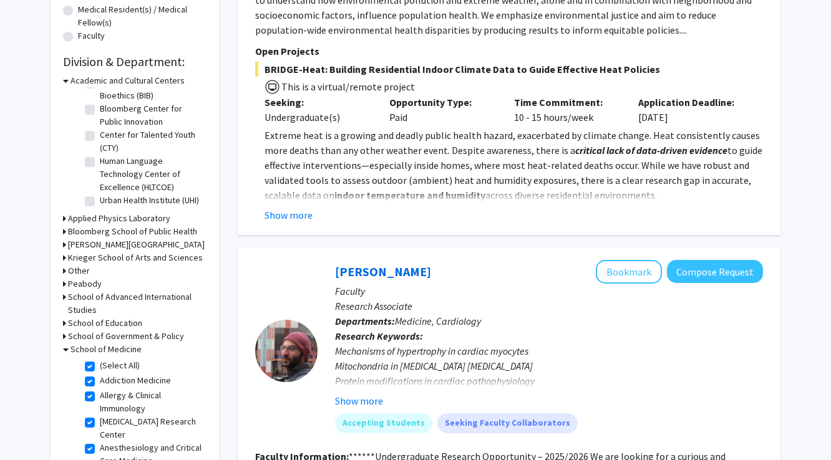
checkbox input "true"
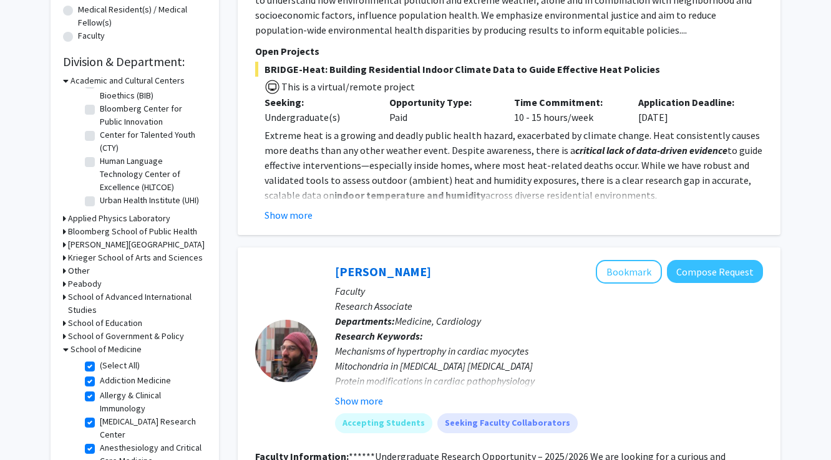
checkbox input "true"
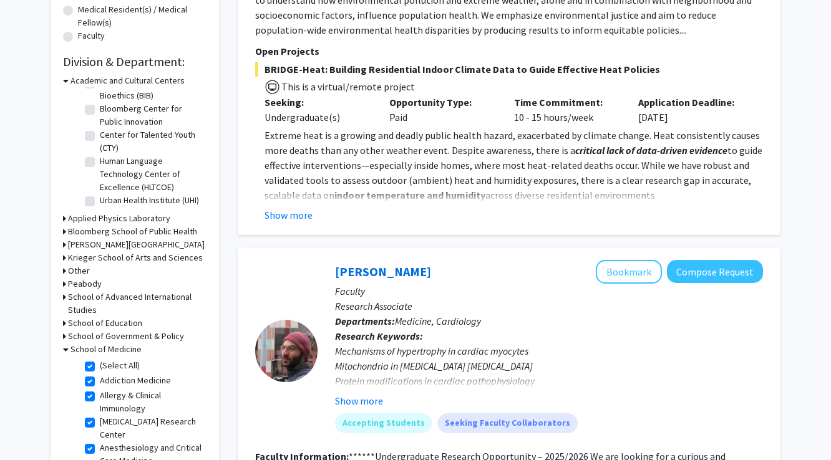
checkbox input "true"
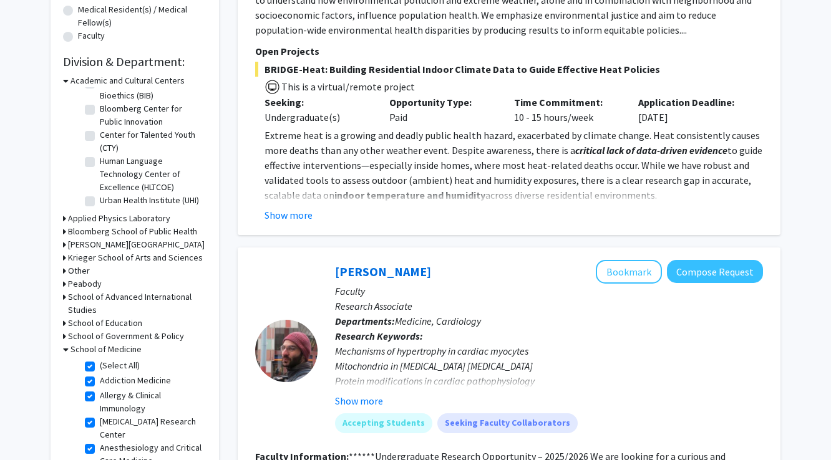
checkbox input "true"
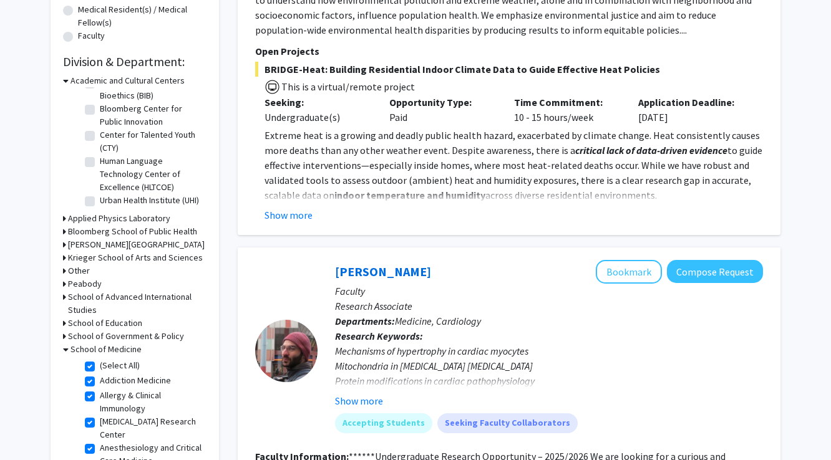
checkbox input "true"
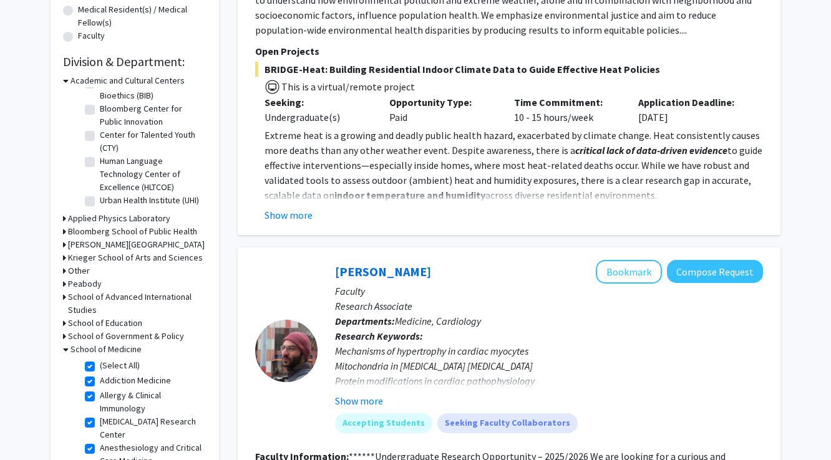
checkbox input "true"
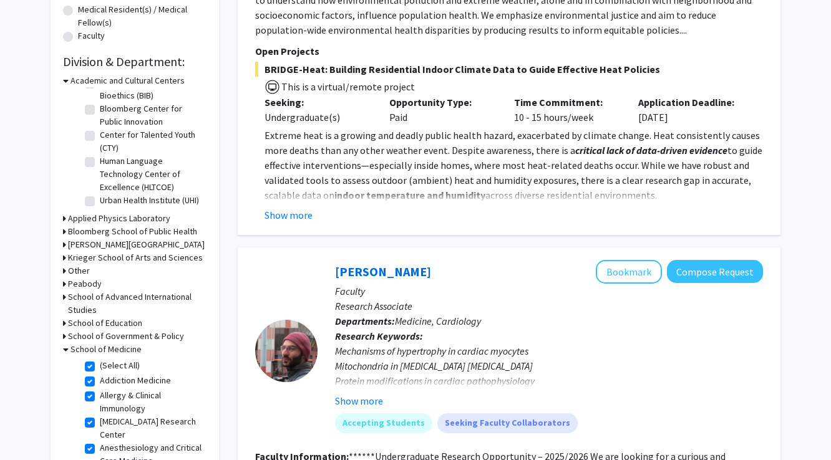
checkbox input "true"
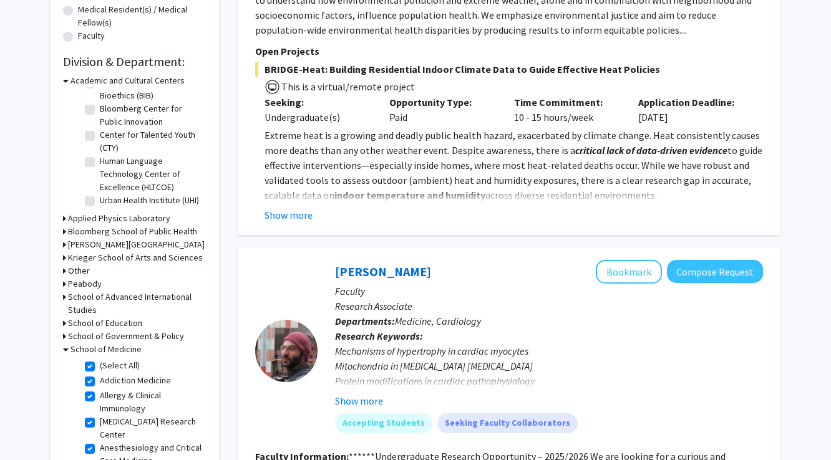
checkbox input "true"
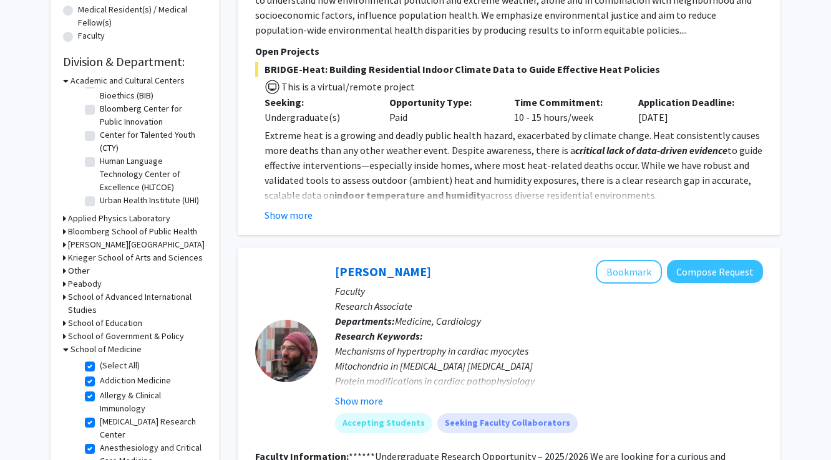
checkbox input "true"
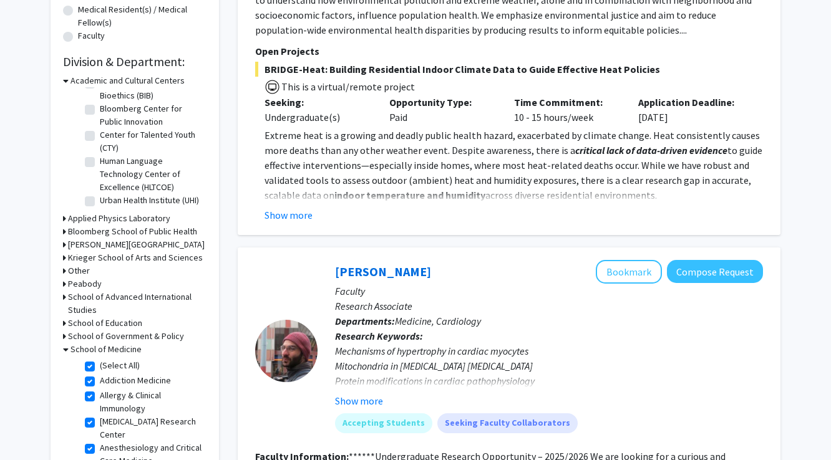
checkbox input "true"
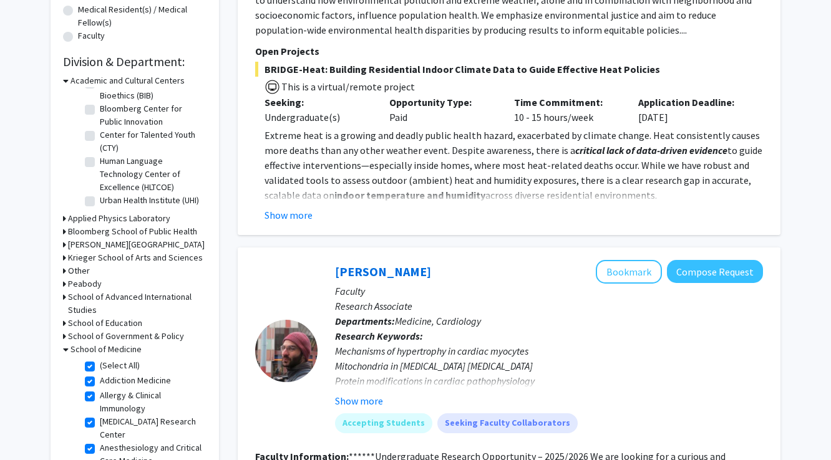
checkbox input "true"
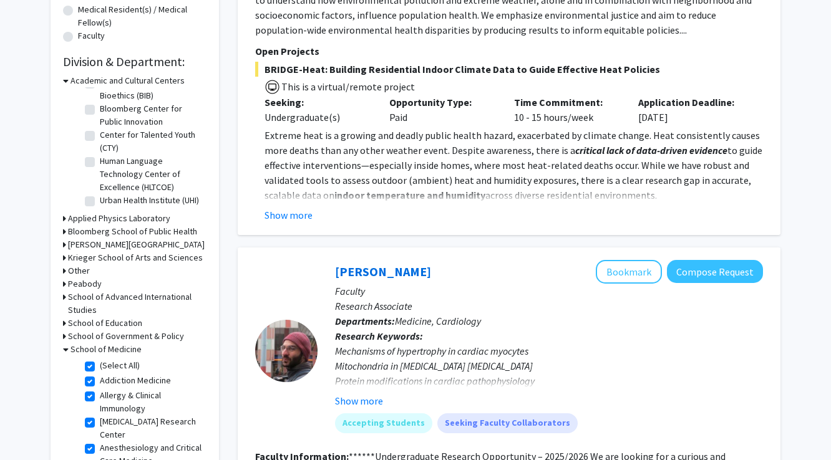
checkbox input "true"
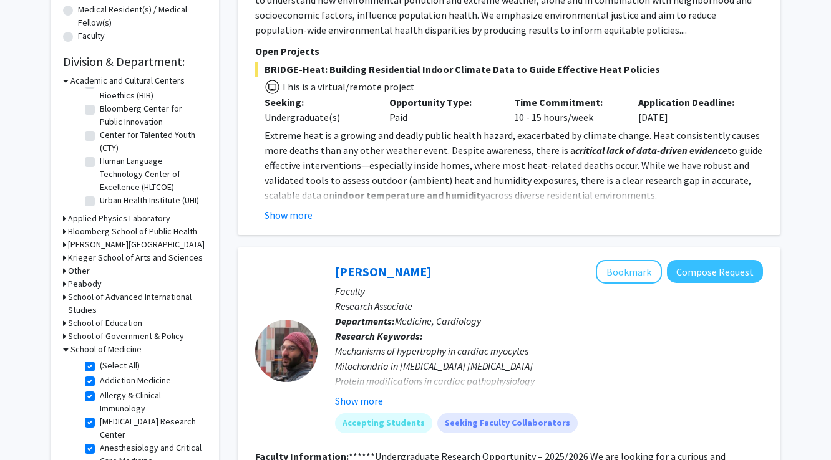
checkbox input "true"
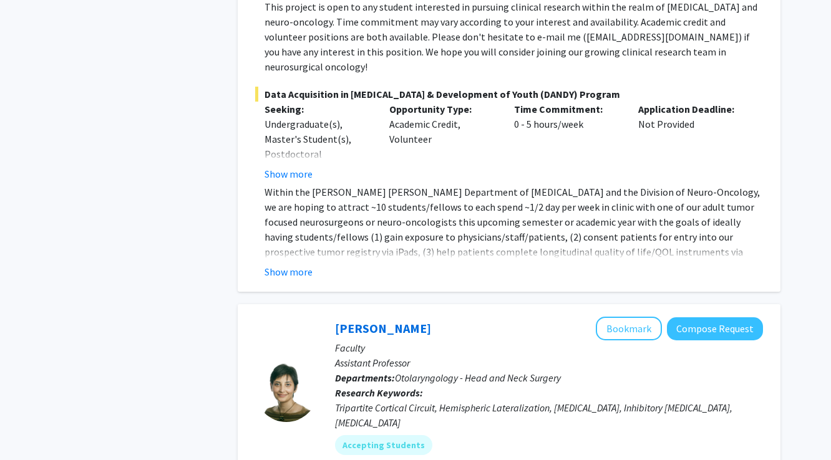
scroll to position [955, 0]
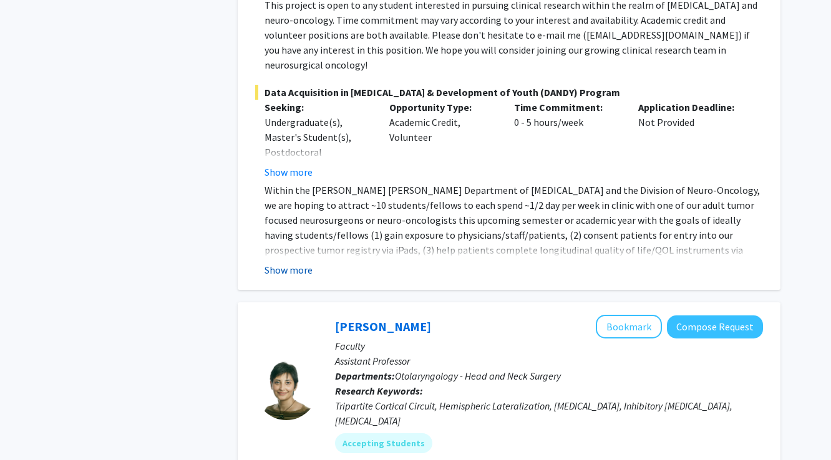
click at [300, 263] on button "Show more" at bounding box center [288, 270] width 48 height 15
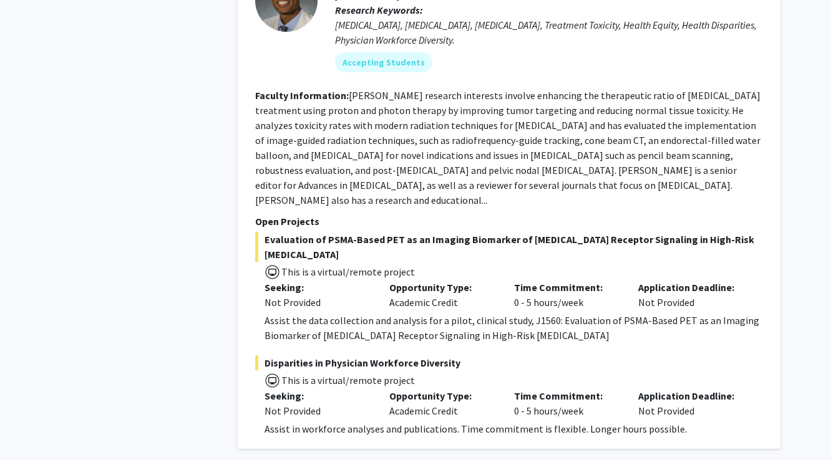
scroll to position [5896, 0]
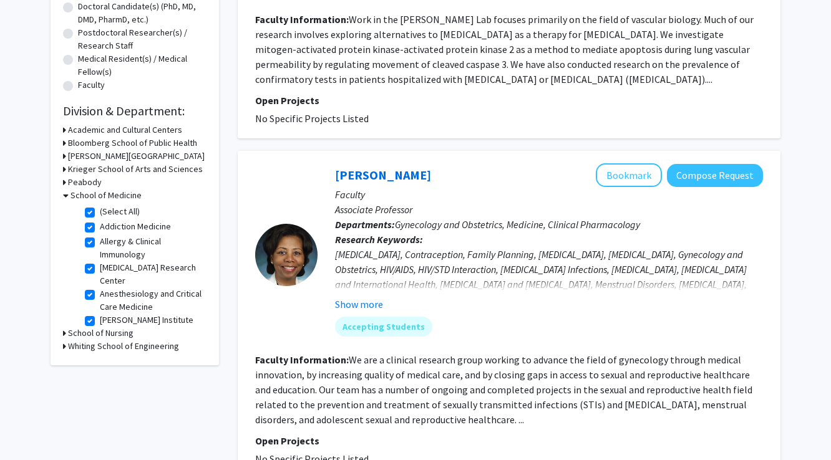
scroll to position [283, 0]
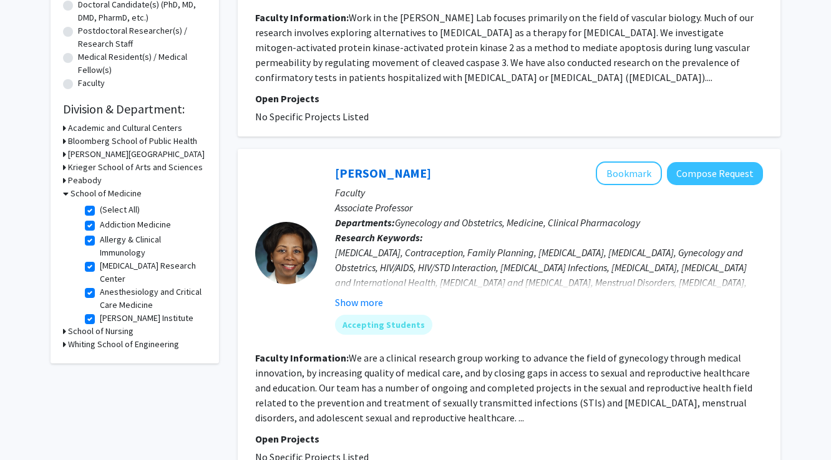
click at [133, 211] on label "(Select All)" at bounding box center [120, 209] width 40 height 13
click at [108, 211] on input "(Select All)" at bounding box center [104, 207] width 8 height 8
checkbox input "false"
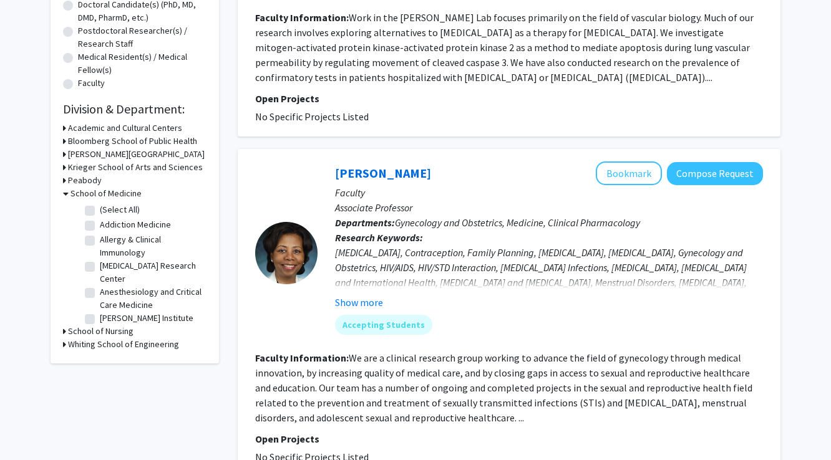
checkbox input "false"
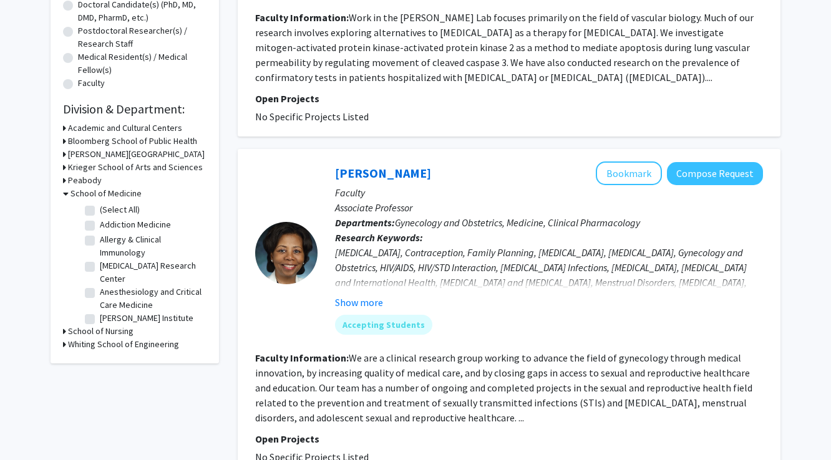
checkbox input "false"
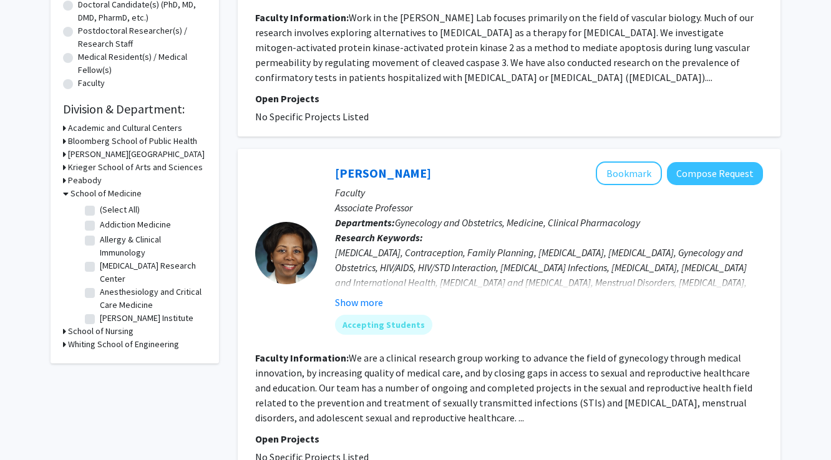
checkbox input "false"
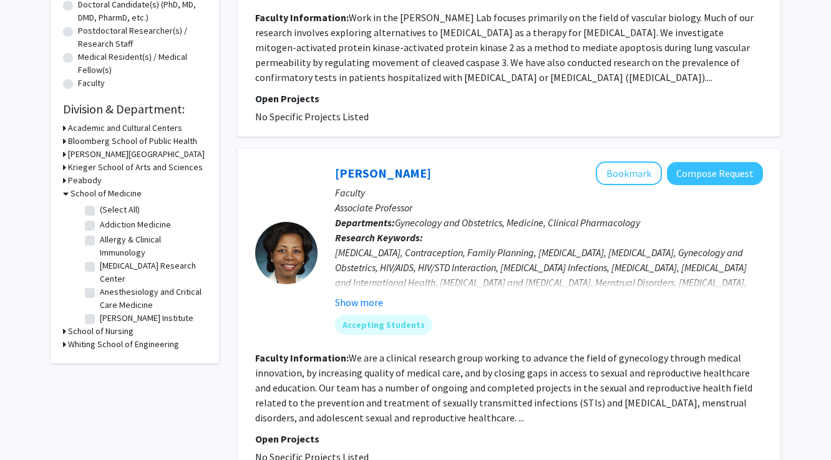
checkbox input "false"
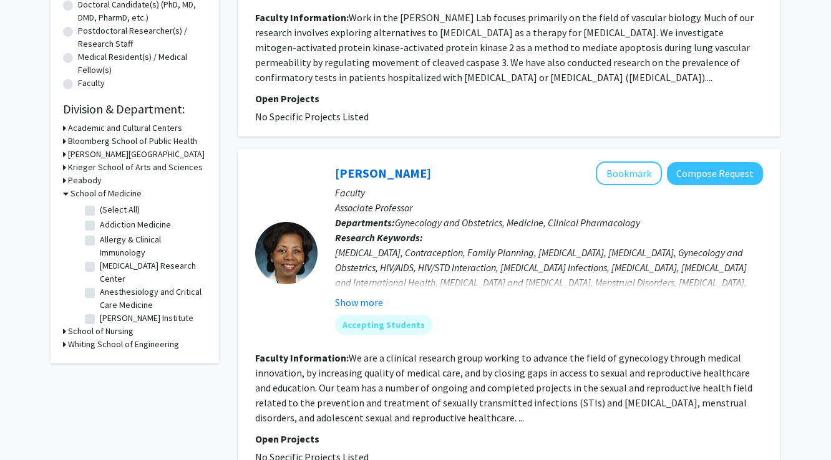
checkbox input "false"
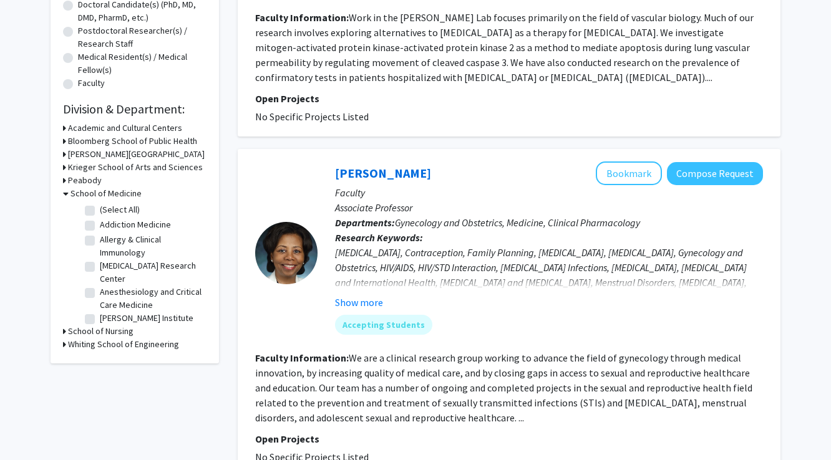
checkbox input "false"
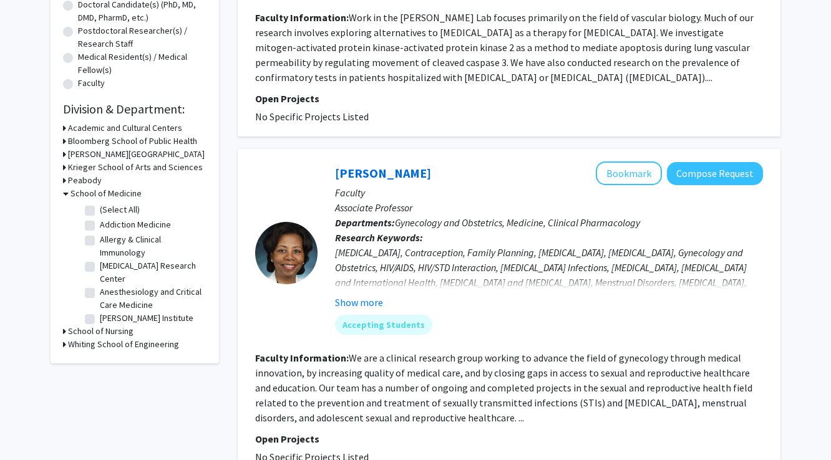
checkbox input "false"
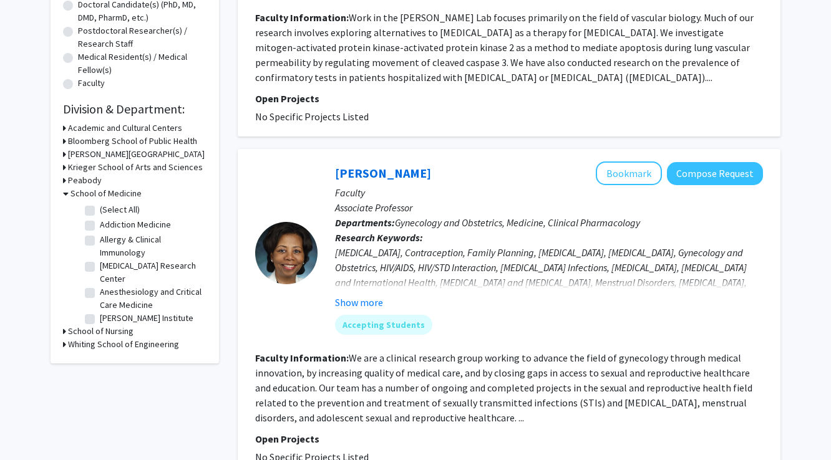
checkbox input "false"
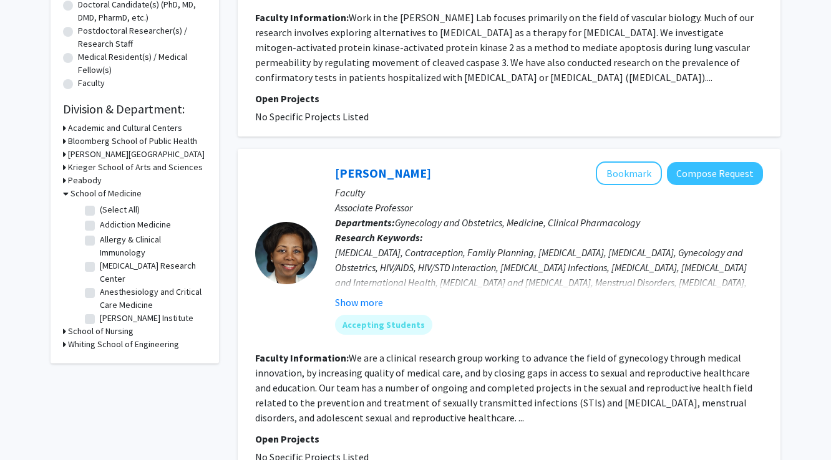
checkbox input "false"
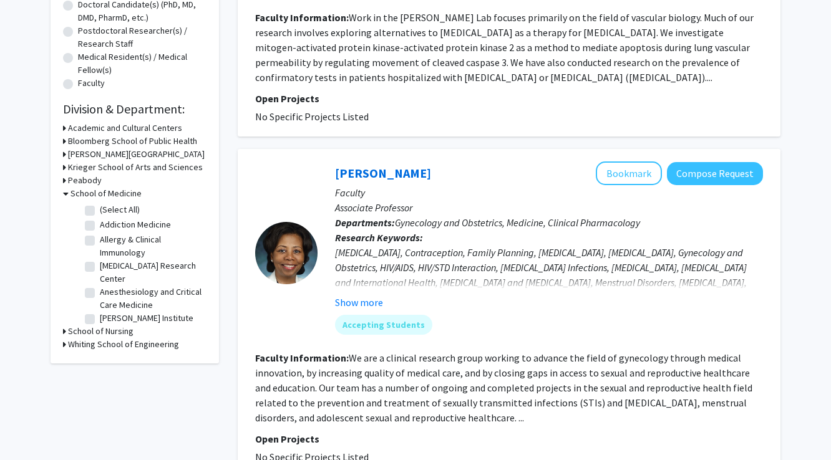
checkbox input "false"
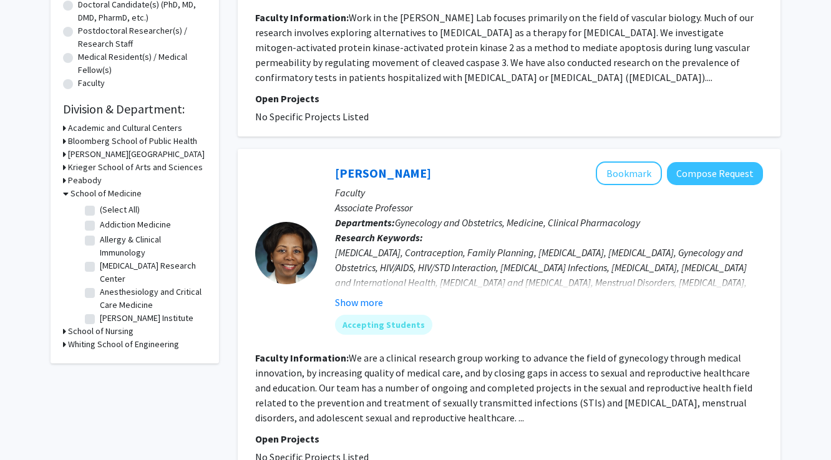
checkbox input "false"
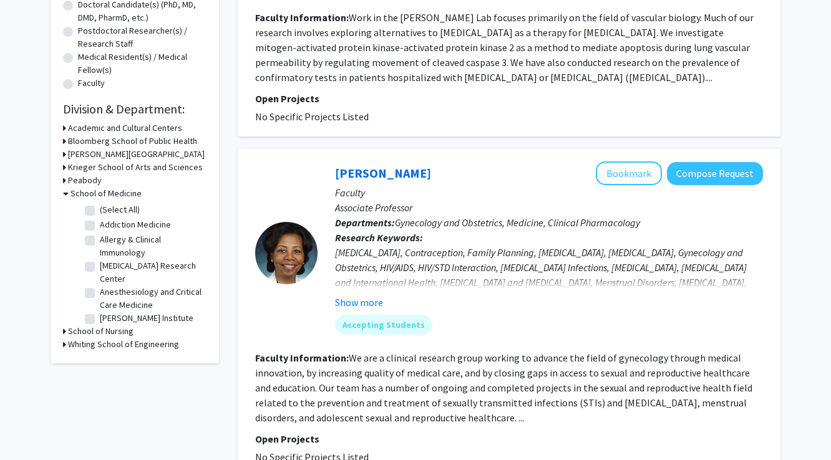
checkbox input "false"
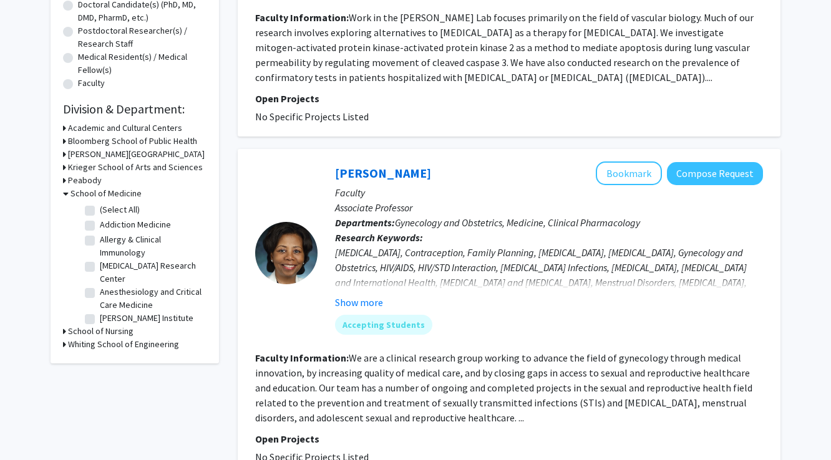
checkbox input "false"
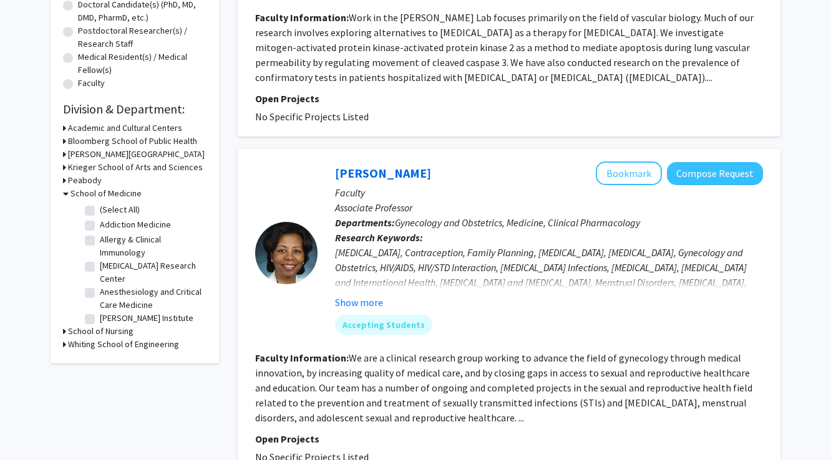
checkbox input "false"
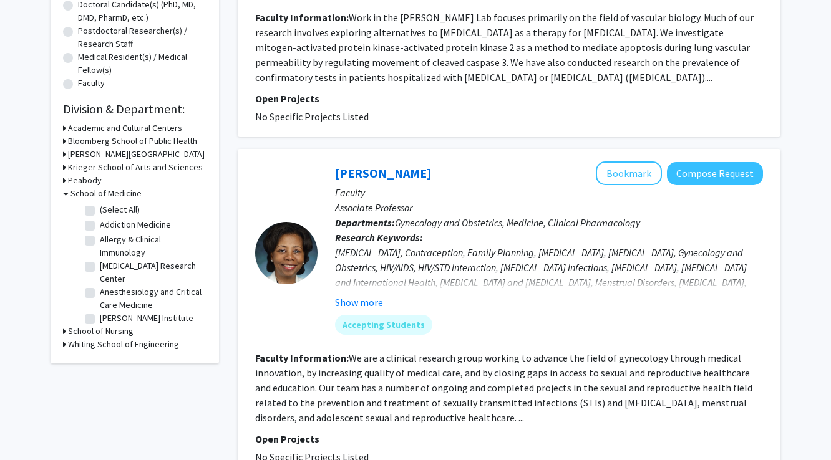
checkbox input "false"
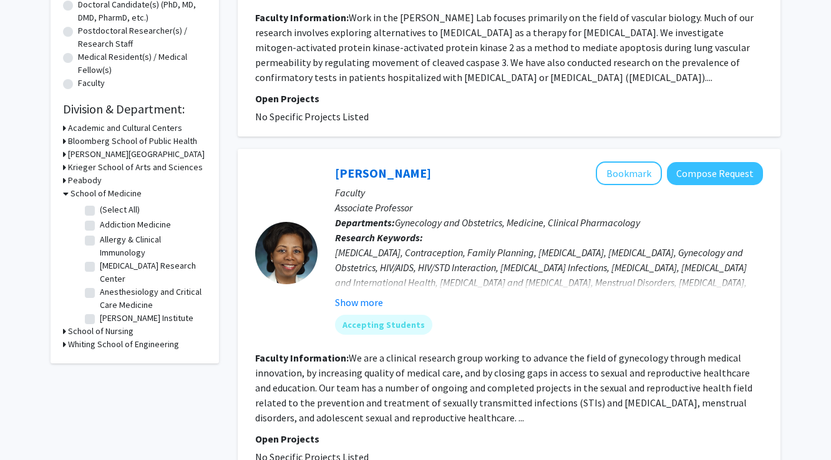
checkbox input "false"
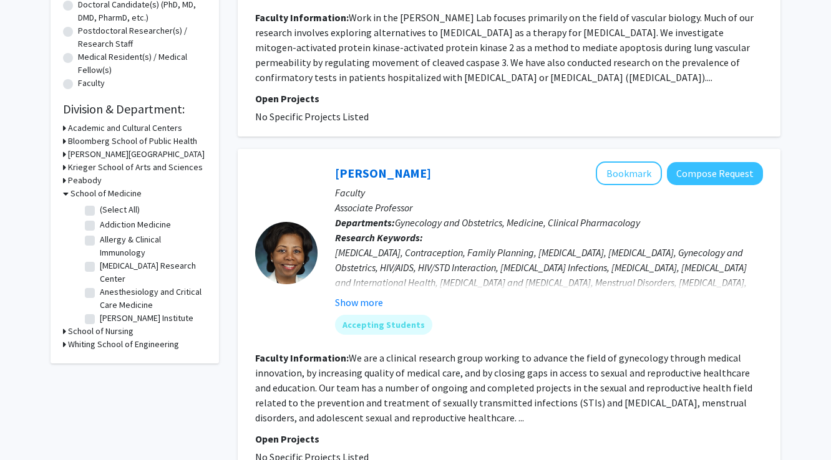
checkbox input "false"
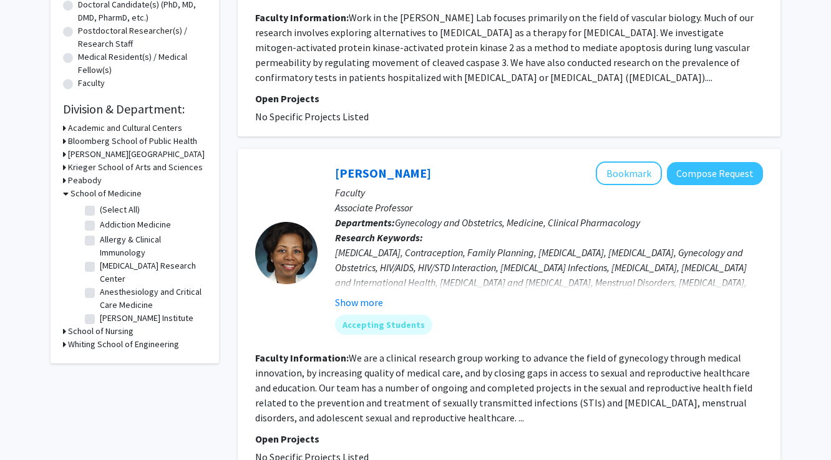
checkbox input "false"
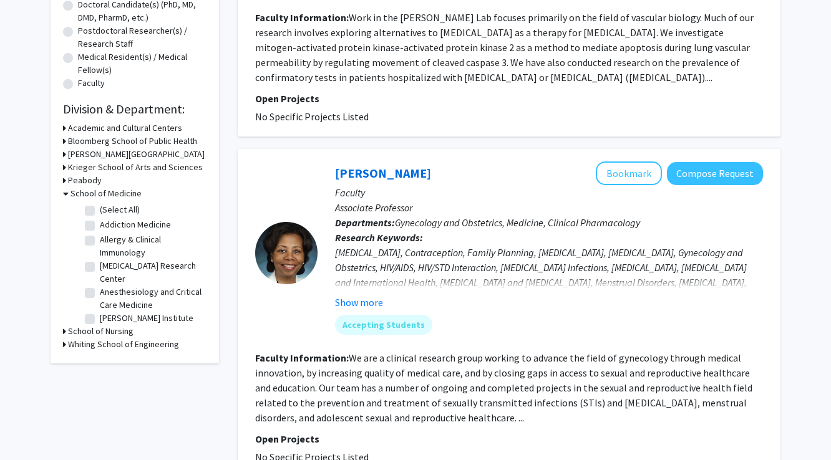
checkbox input "false"
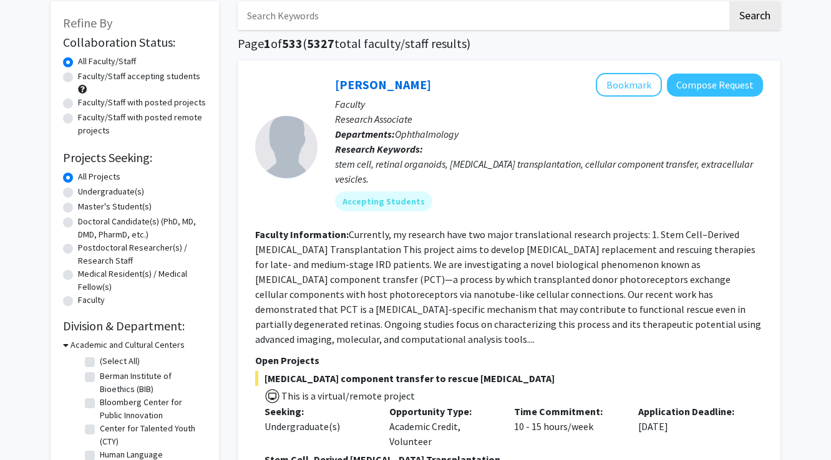
scroll to position [421, 0]
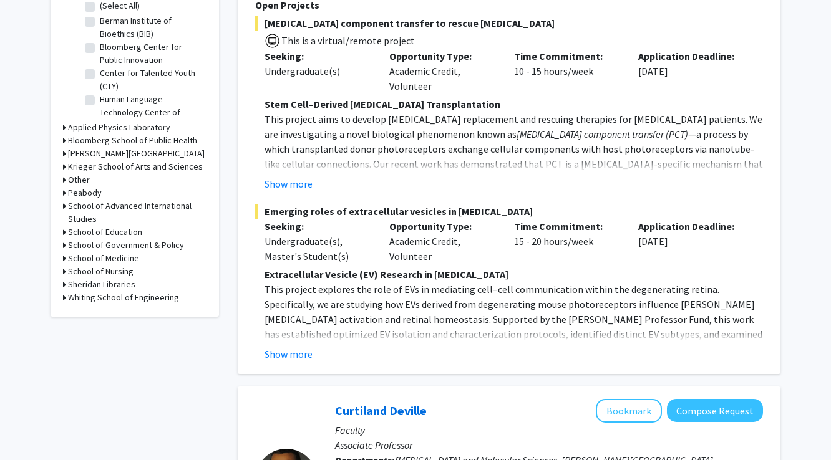
click at [127, 261] on h3 "School of Medicine" at bounding box center [103, 258] width 71 height 13
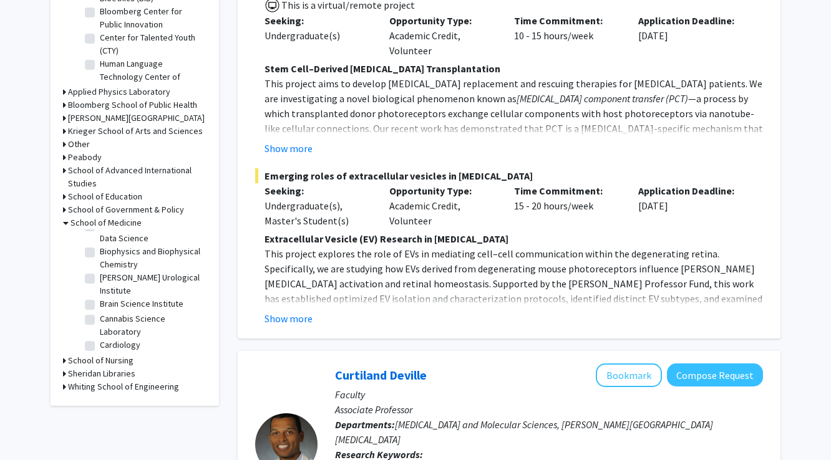
scroll to position [239, 0]
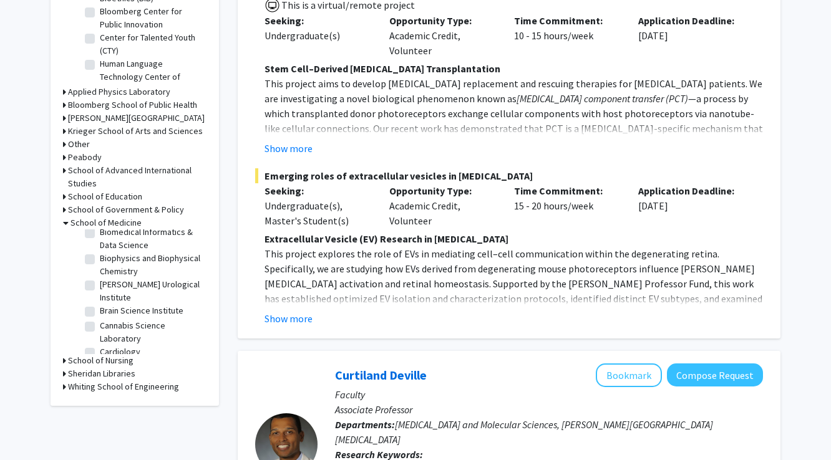
click at [122, 304] on label "Brain Science Institute" at bounding box center [142, 310] width 84 height 13
click at [108, 304] on input "Brain Science Institute" at bounding box center [104, 308] width 8 height 8
checkbox input "true"
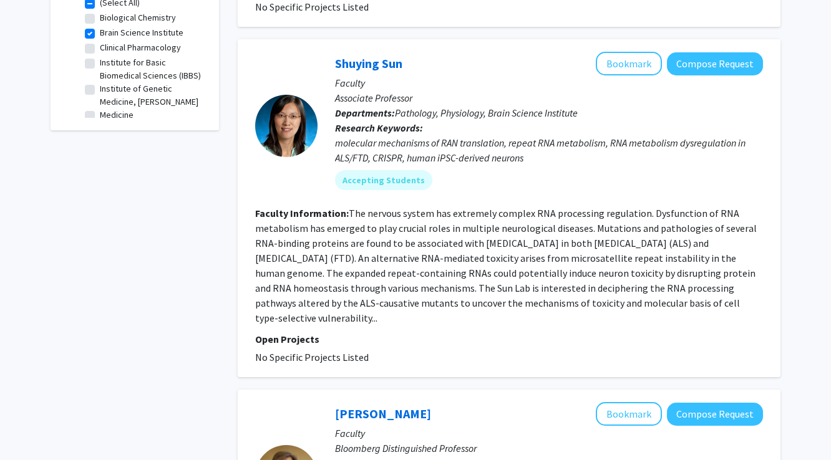
scroll to position [340, 0]
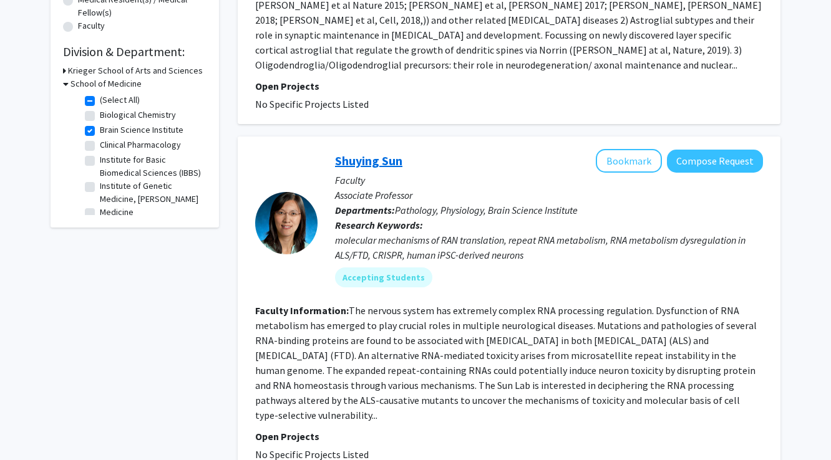
click at [356, 153] on link "Shuying Sun" at bounding box center [368, 161] width 67 height 16
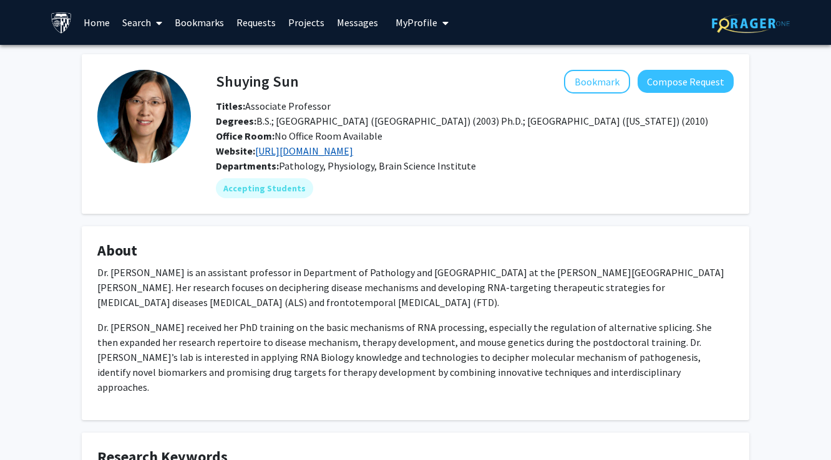
click at [344, 153] on link "http://labs.pathology.jhu.edu/sun/" at bounding box center [304, 151] width 98 height 12
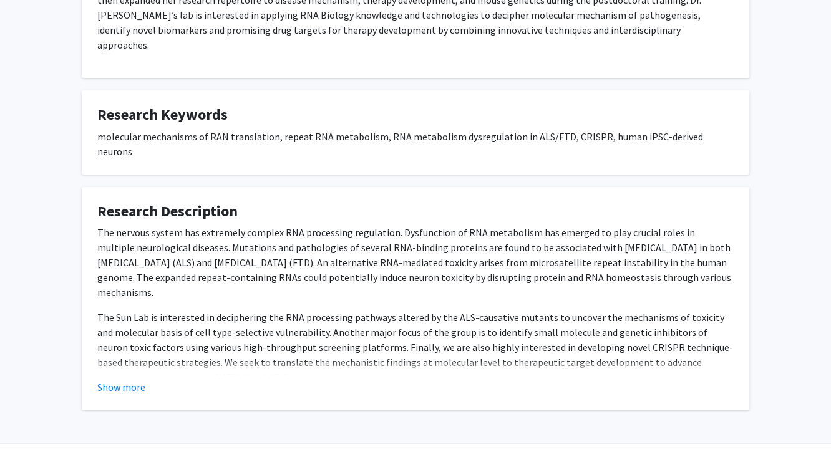
scroll to position [341, 0]
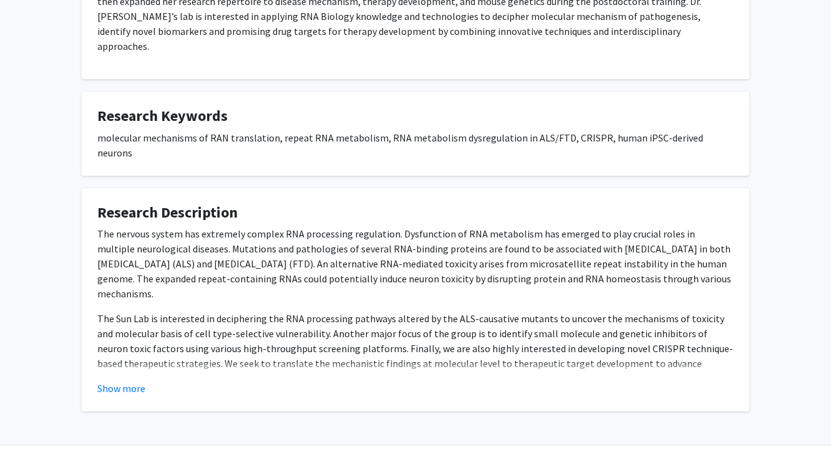
click at [134, 381] on button "Show more" at bounding box center [121, 388] width 48 height 15
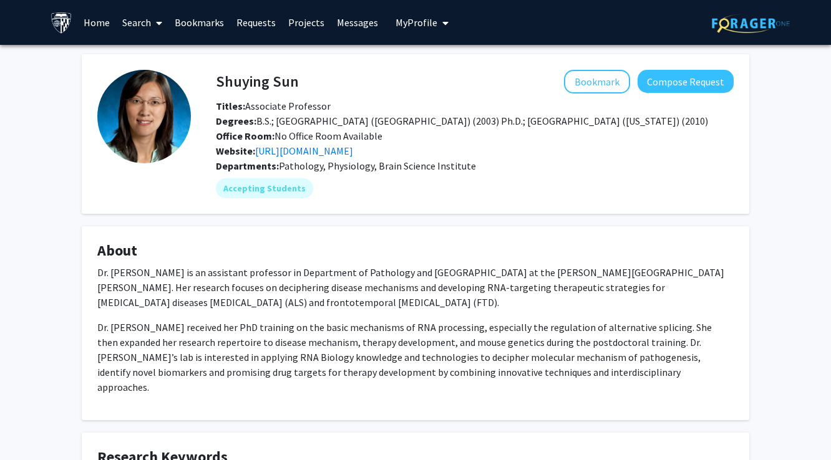
scroll to position [0, 0]
drag, startPoint x: 299, startPoint y: 84, endPoint x: 216, endPoint y: 83, distance: 83.6
click at [216, 83] on div "Shuying Sun Bookmark Compose Request" at bounding box center [474, 82] width 536 height 24
copy div "Shuying Sun"
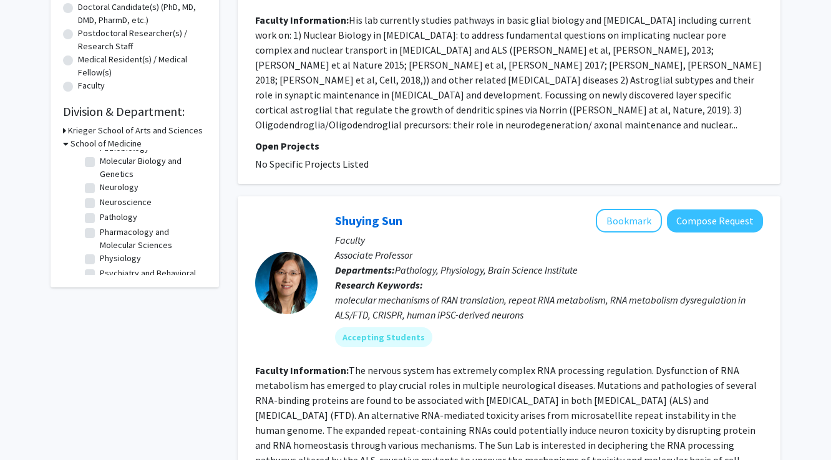
scroll to position [160, 0]
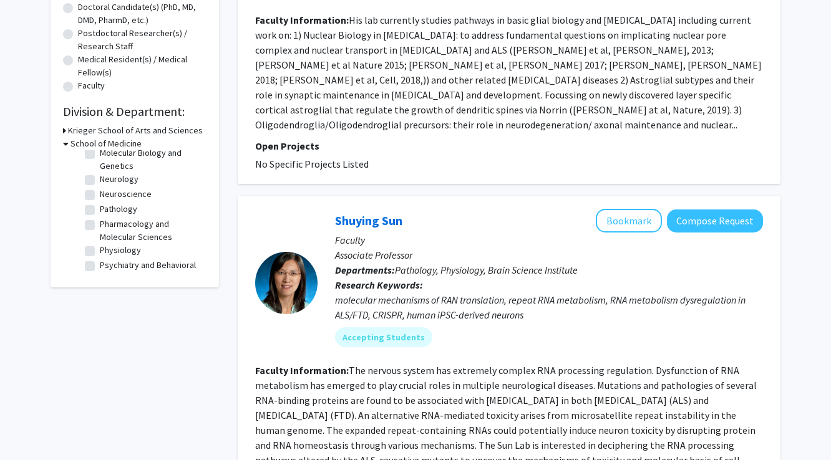
click at [137, 201] on label "Neuroscience" at bounding box center [126, 194] width 52 height 13
click at [108, 196] on input "Neuroscience" at bounding box center [104, 192] width 8 height 8
checkbox input "true"
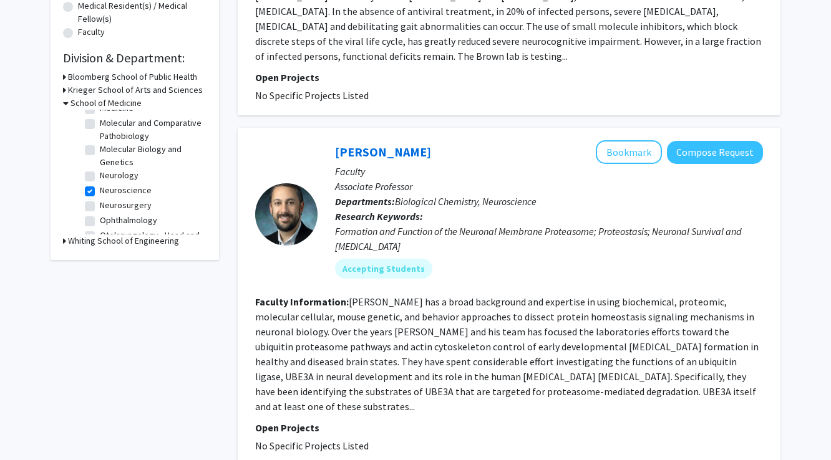
scroll to position [344, 0]
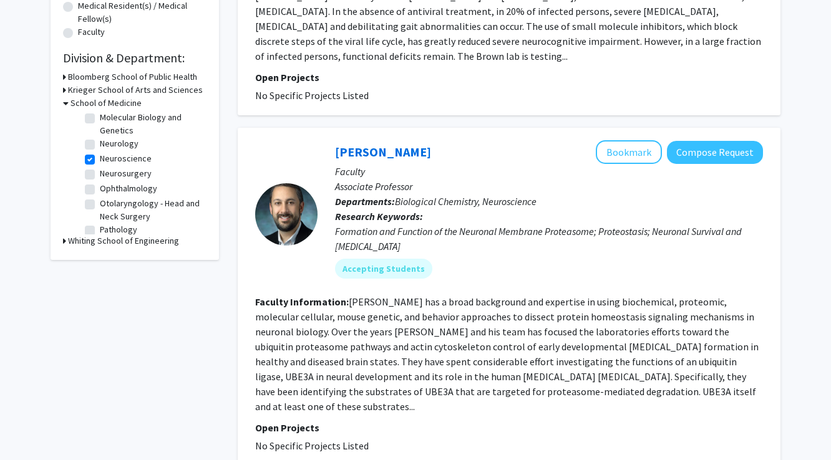
click at [128, 137] on label "Neurology" at bounding box center [119, 143] width 39 height 13
click at [108, 137] on input "Neurology" at bounding box center [104, 141] width 8 height 8
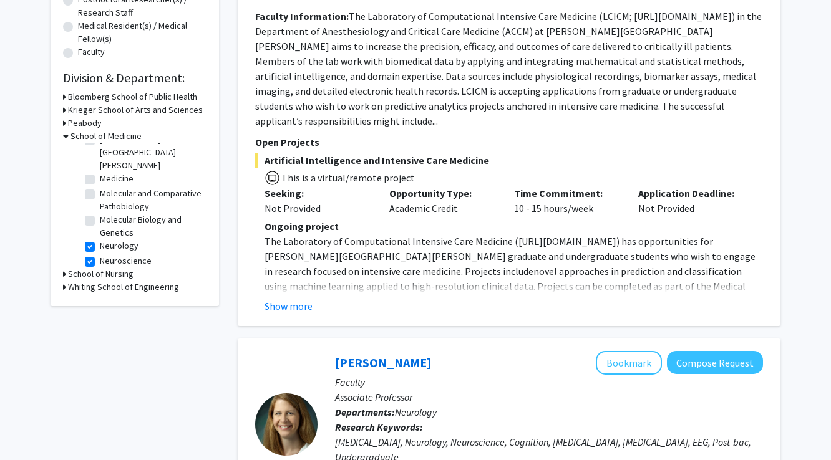
scroll to position [522, 0]
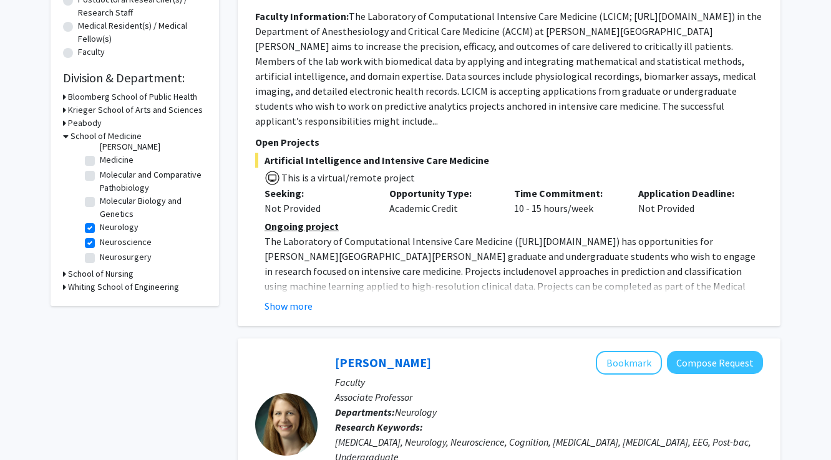
click at [120, 251] on label "Neurosurgery" at bounding box center [126, 257] width 52 height 13
click at [108, 251] on input "Neurosurgery" at bounding box center [104, 255] width 8 height 8
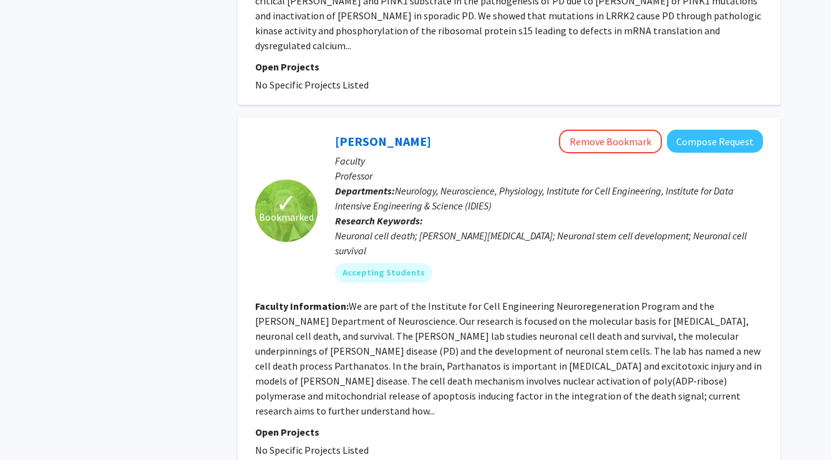
scroll to position [3630, 0]
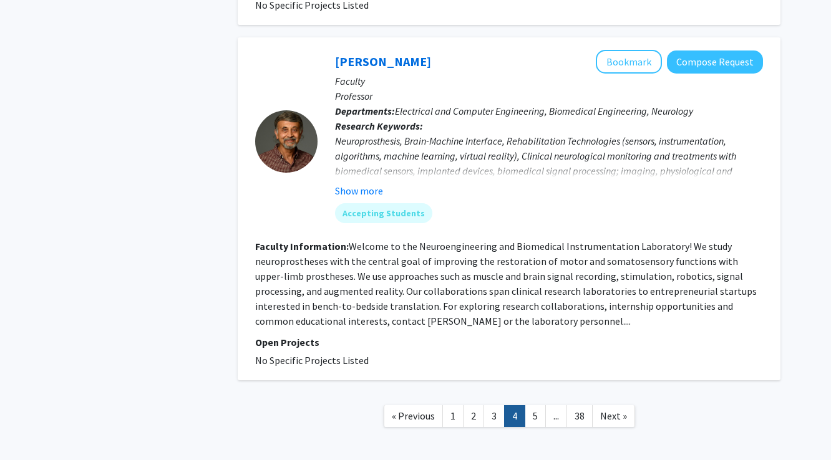
scroll to position [3138, 0]
click at [539, 406] on link "5" at bounding box center [535, 417] width 21 height 22
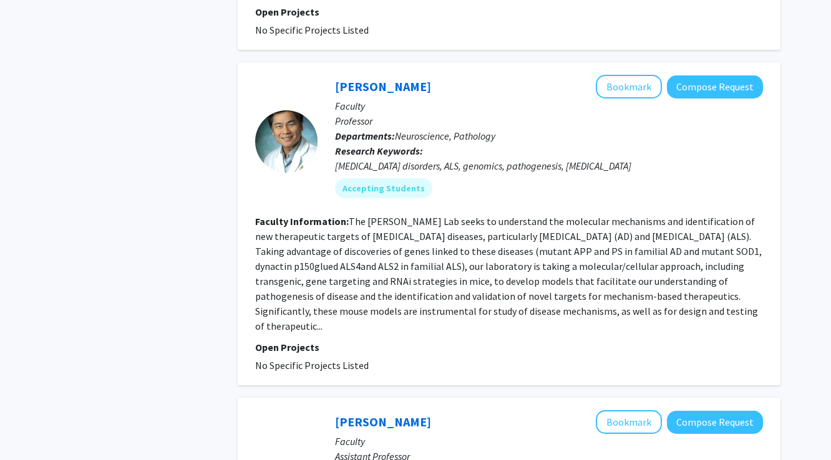
scroll to position [1549, 0]
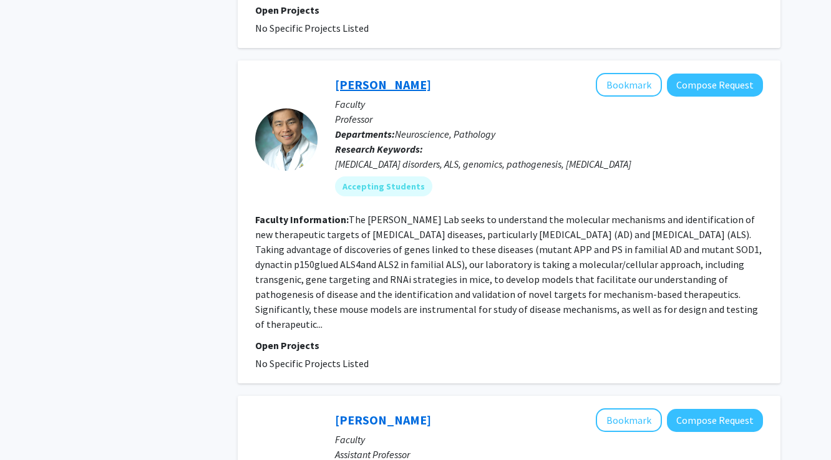
click at [361, 77] on link "Philip Wong" at bounding box center [383, 85] width 96 height 16
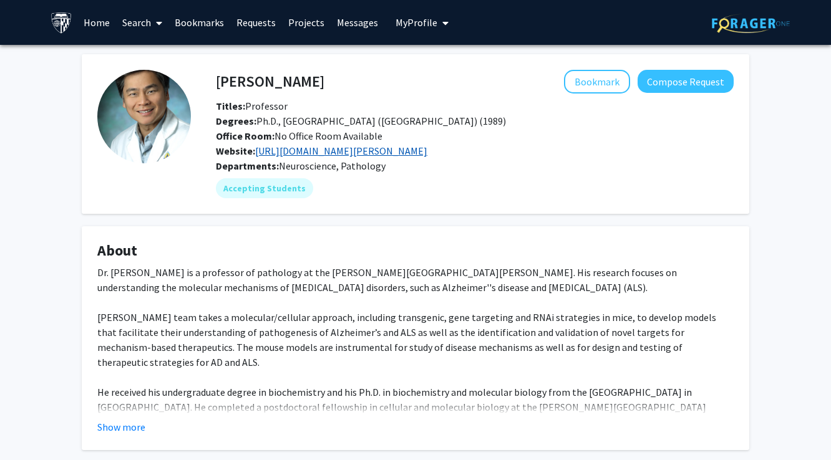
click at [356, 156] on link "https://www.hopkinsmedicine.org/research/labs/philip-wong-lab" at bounding box center [341, 151] width 172 height 12
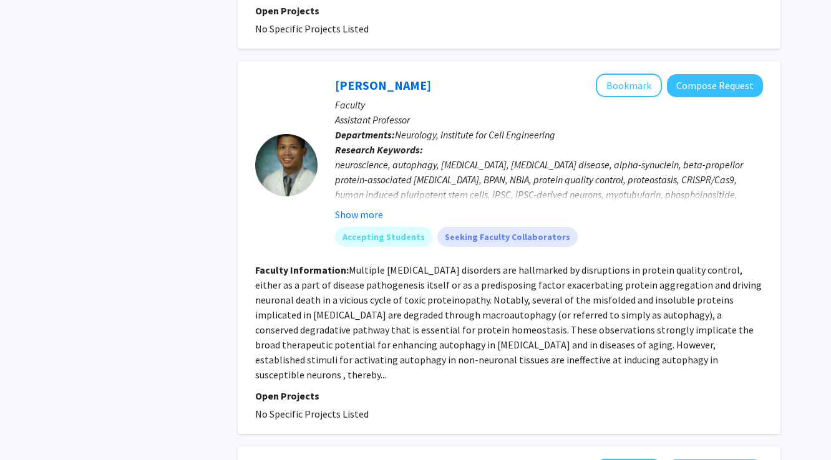
scroll to position [1855, 0]
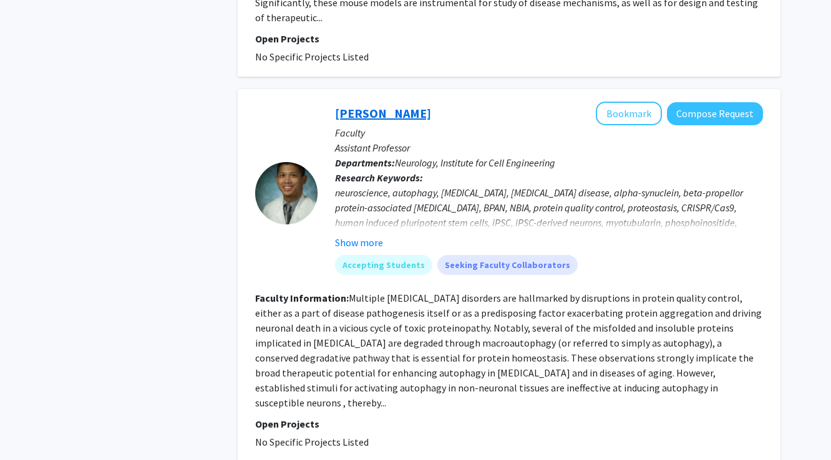
click at [374, 105] on link "Jason Chua" at bounding box center [383, 113] width 96 height 16
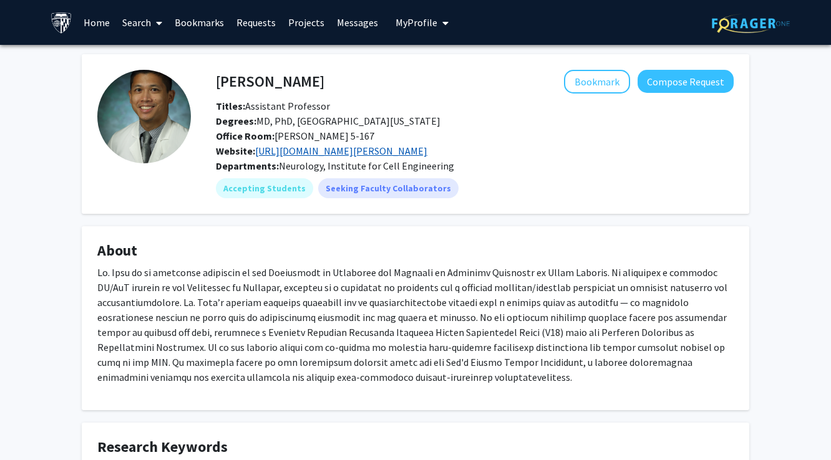
click at [309, 154] on link "https://www.hopkinsmedicine.org/profiles/details/jason-chua" at bounding box center [341, 151] width 172 height 12
drag, startPoint x: 314, startPoint y: 79, endPoint x: 216, endPoint y: 84, distance: 98.7
click at [216, 84] on div "Jason Chua Bookmark Compose Request" at bounding box center [474, 82] width 536 height 24
copy div "Jason Chua"
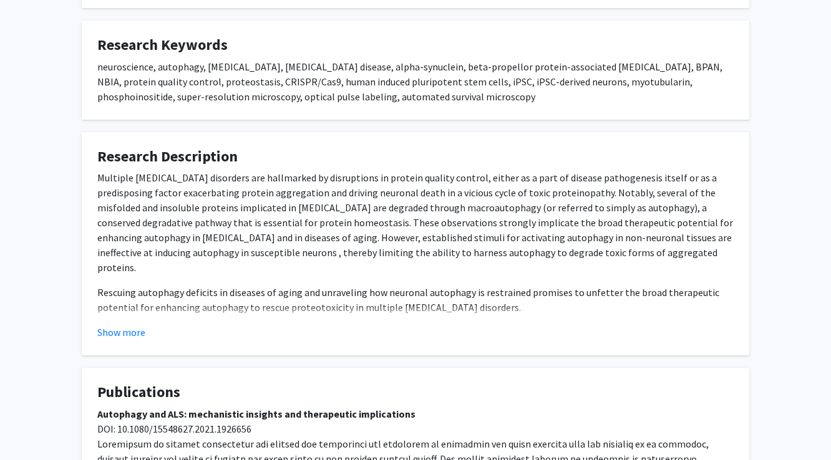
scroll to position [725, 0]
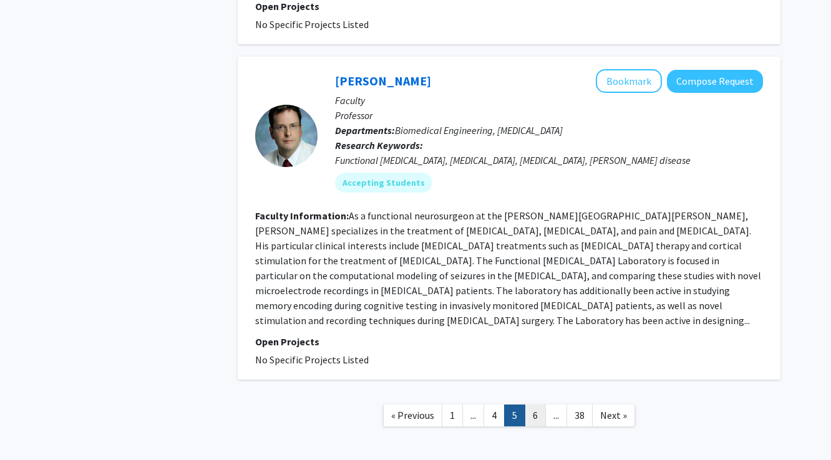
scroll to position [2988, 0]
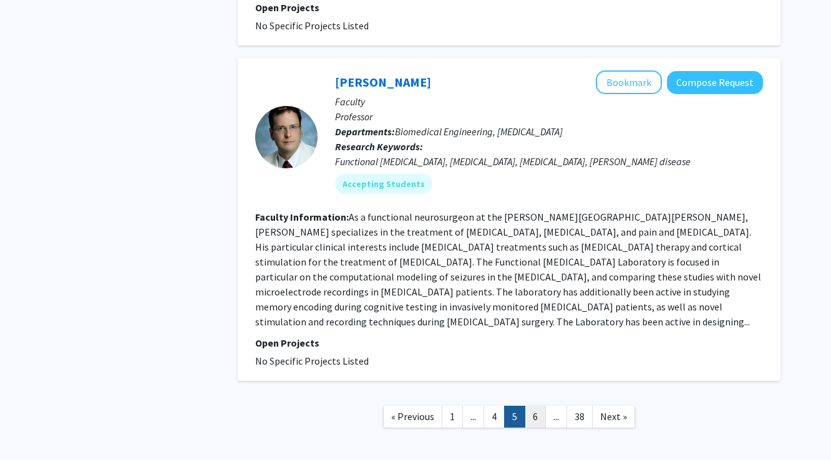
click at [539, 406] on link "6" at bounding box center [535, 417] width 21 height 22
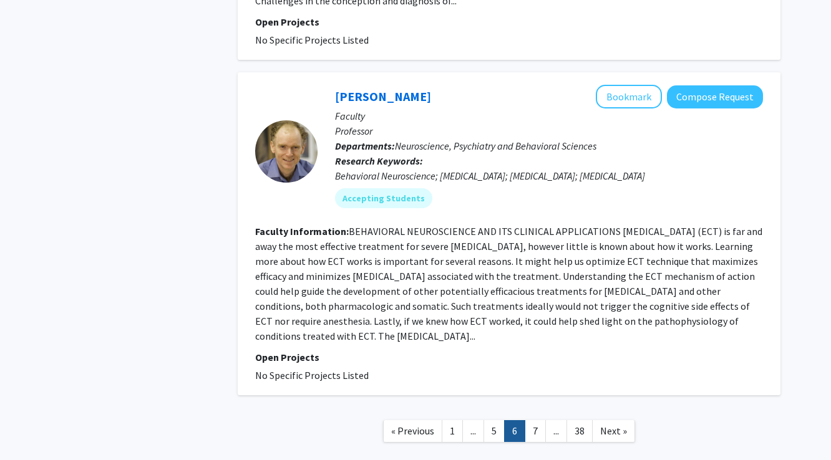
scroll to position [3018, 0]
click at [537, 421] on link "7" at bounding box center [535, 432] width 21 height 22
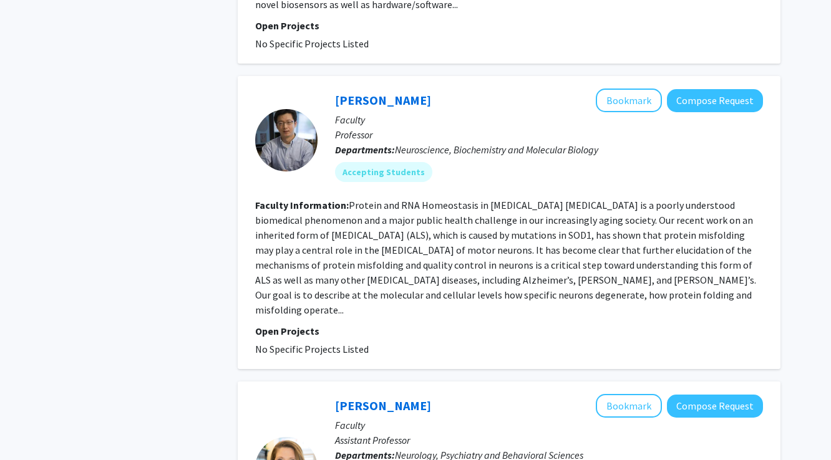
scroll to position [1377, 0]
click at [356, 92] on link "Jiou Wang" at bounding box center [383, 100] width 96 height 16
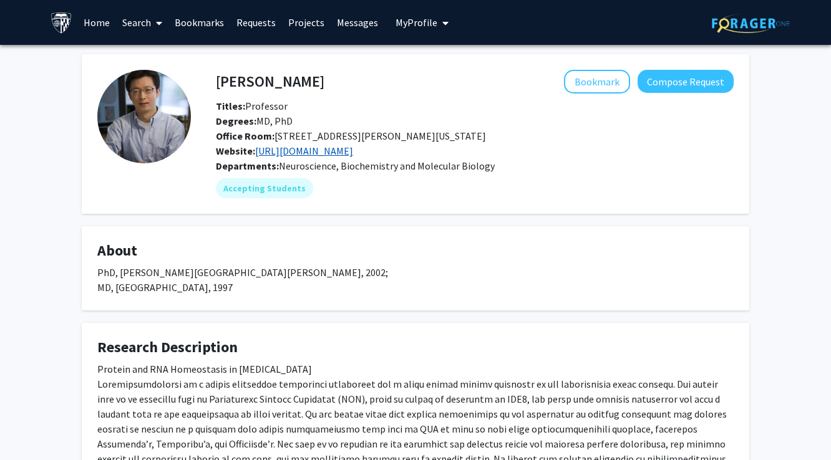
click at [340, 150] on link "http://www.jhu-bmb-phd.org/faculty/jiou-wang" at bounding box center [304, 151] width 98 height 12
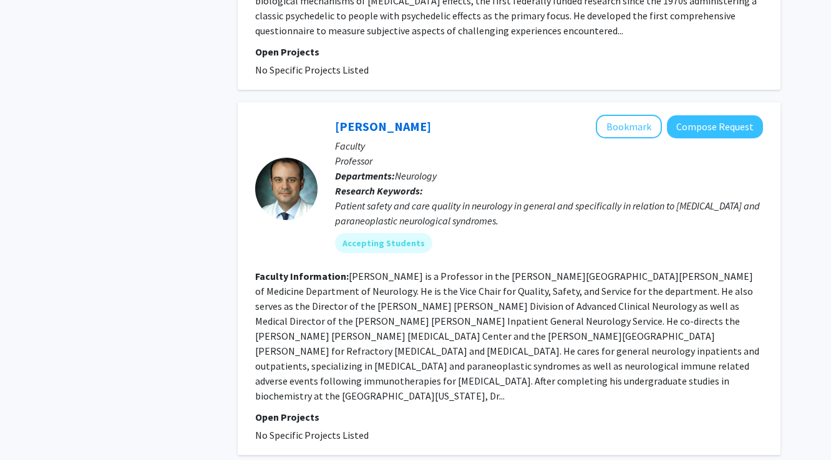
scroll to position [3013, 0]
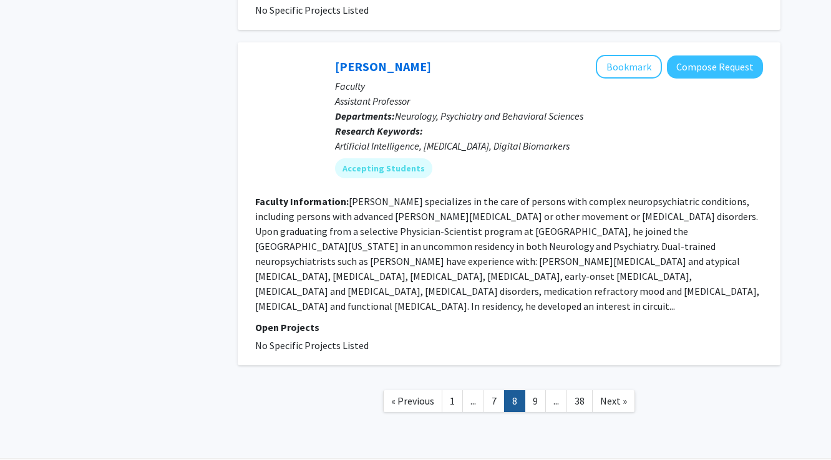
scroll to position [2399, 0]
